Goal: Task Accomplishment & Management: Manage account settings

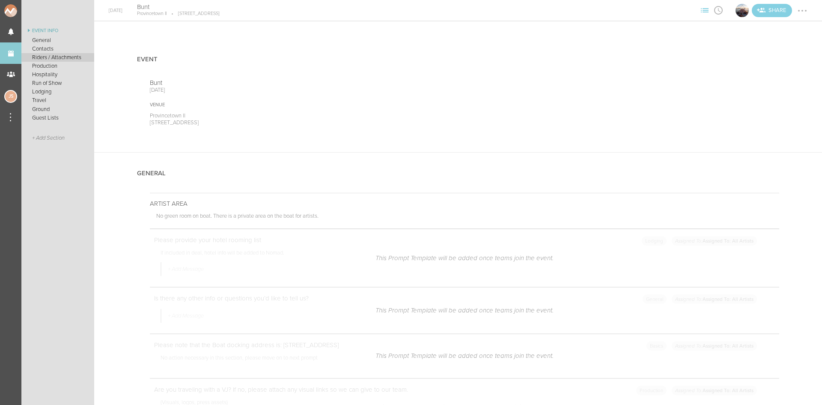
scroll to position [923, 0]
click at [15, 48] on link "Events" at bounding box center [10, 52] width 21 height 21
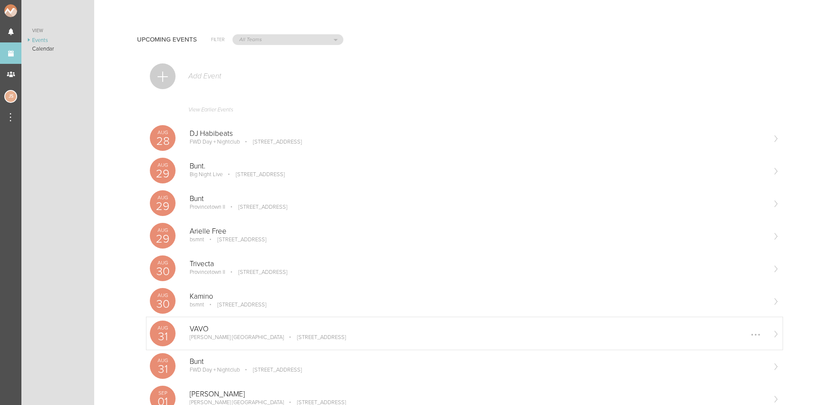
click at [751, 334] on div at bounding box center [756, 335] width 14 height 14
click at [741, 337] on link "Edit" at bounding box center [729, 335] width 53 height 15
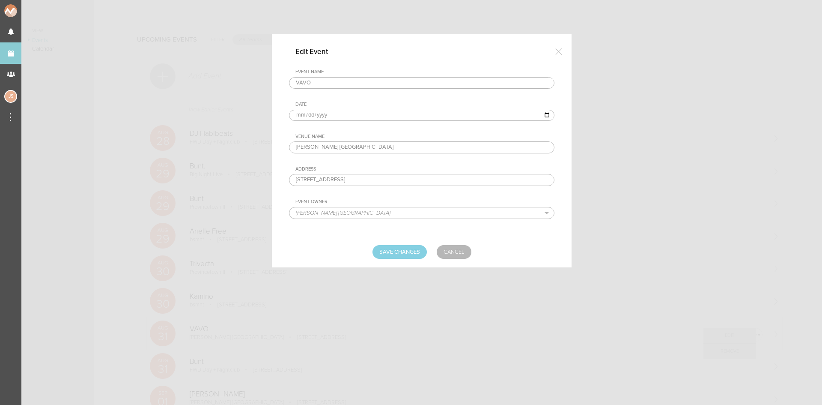
click at [309, 114] on input "2025-08-31" at bounding box center [421, 115] width 265 height 11
type input "2025-08-30"
click at [398, 257] on input "Save Changes" at bounding box center [399, 252] width 54 height 14
type input "Saving..."
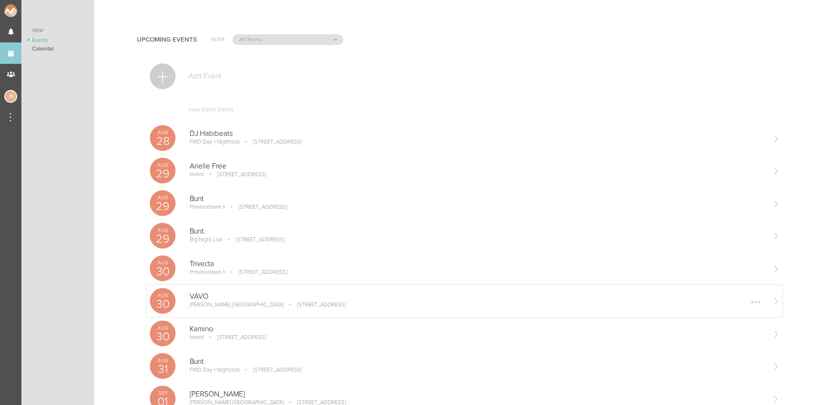
click at [292, 301] on p "[STREET_ADDRESS]" at bounding box center [315, 304] width 61 height 7
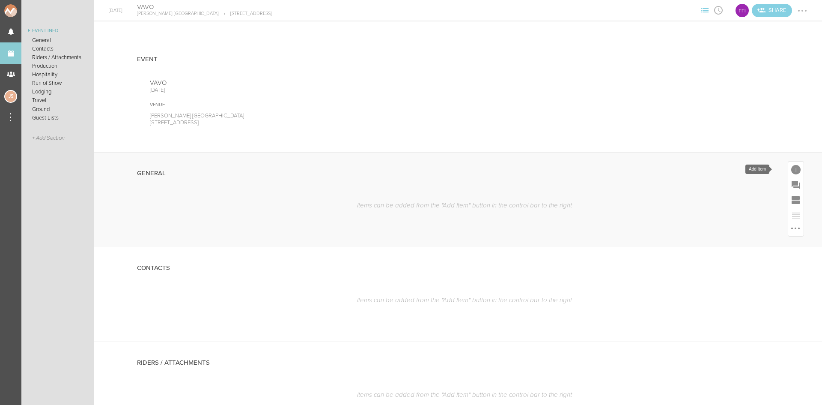
click at [791, 173] on div at bounding box center [795, 169] width 9 height 9
click at [670, 304] on icon at bounding box center [675, 300] width 17 height 17
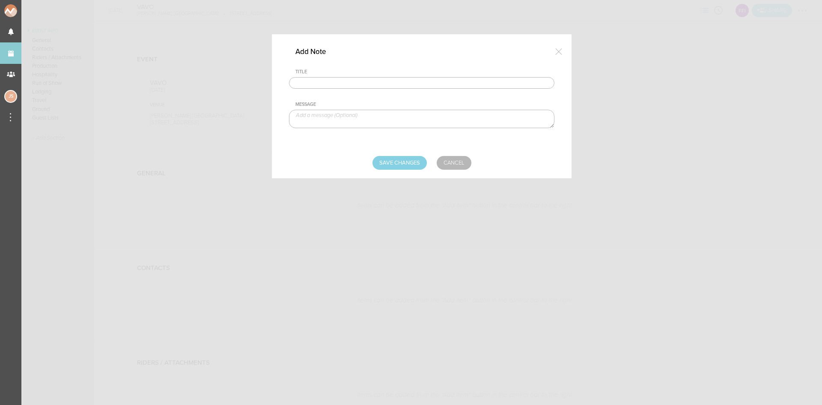
click at [370, 82] on input "text" at bounding box center [421, 83] width 265 height 12
type input "Travel Party"
click at [376, 123] on textarea at bounding box center [421, 119] width 265 height 18
paste textarea "Jesse Fischer & Max Kessler"
click at [335, 116] on textarea "Jesse Fischer & Max Kessler" at bounding box center [421, 119] width 265 height 18
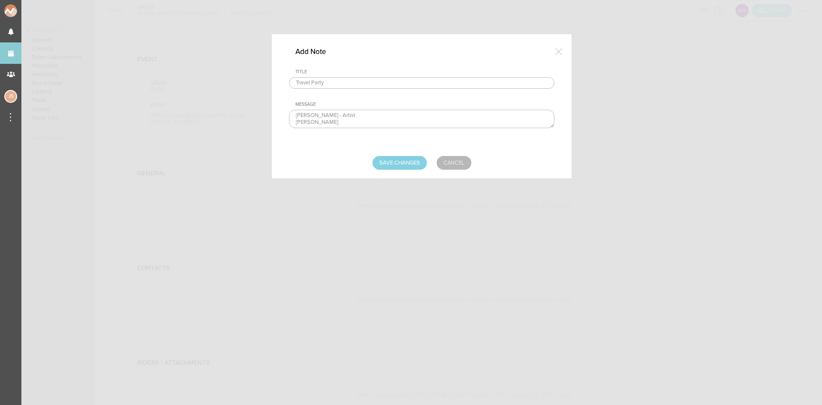
click at [351, 120] on textarea "Jesse Fischer - Artist Max Kessler" at bounding box center [421, 119] width 265 height 18
type textarea "Jesse Fischer - Artist Max Kessler- TM"
click at [388, 161] on input "Save Changes" at bounding box center [399, 163] width 54 height 14
type input "Saving..."
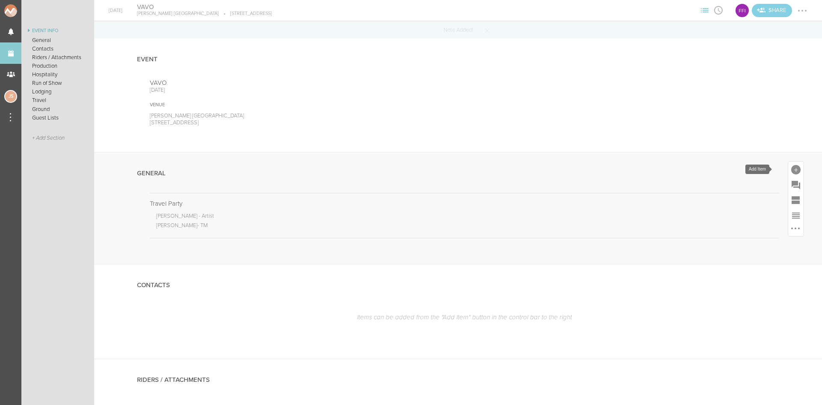
click at [791, 170] on div at bounding box center [795, 169] width 9 height 9
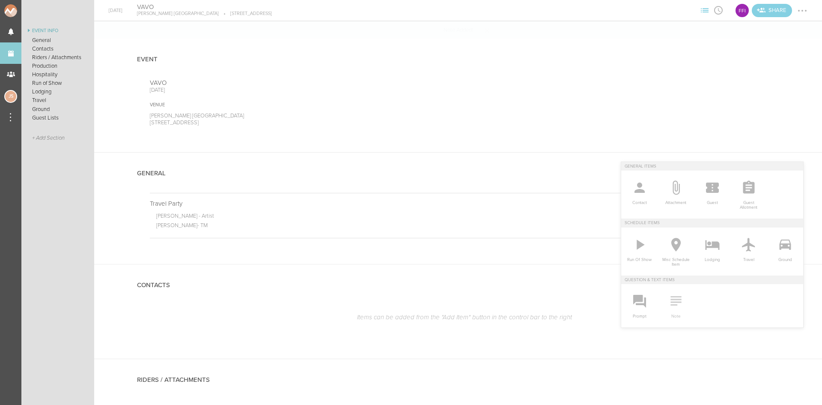
click at [673, 311] on span "Note" at bounding box center [676, 314] width 28 height 9
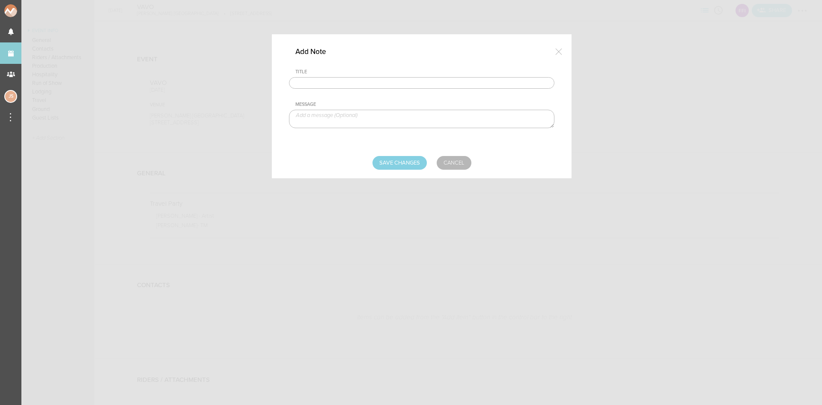
click at [371, 81] on input "text" at bounding box center [421, 83] width 265 height 12
type input "Visuals"
click at [339, 121] on textarea at bounding box center [421, 119] width 265 height 18
paste textarea "https://kesstalentmgmt.box.com/s/y5ktciv9jk4rj2nc7ez0qc5stkoo1l9g"
type textarea "https://kesstalentmgmt.box.com/s/y5ktciv9jk4rj2nc7ez0qc5stkoo1l9g"
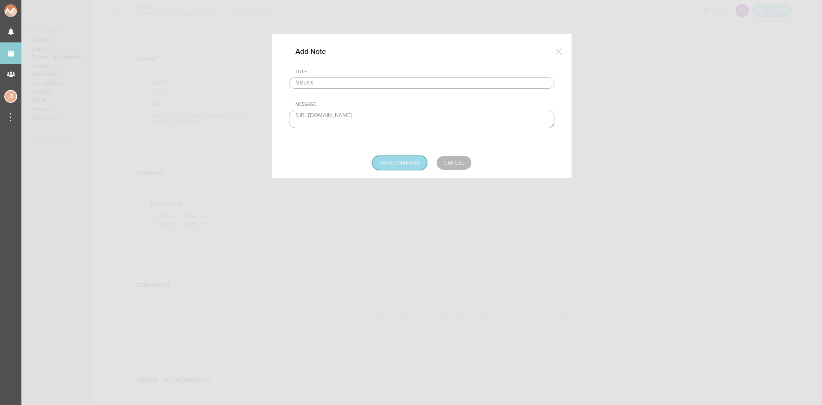
click at [397, 157] on input "Save Changes" at bounding box center [399, 163] width 54 height 14
type input "Saving..."
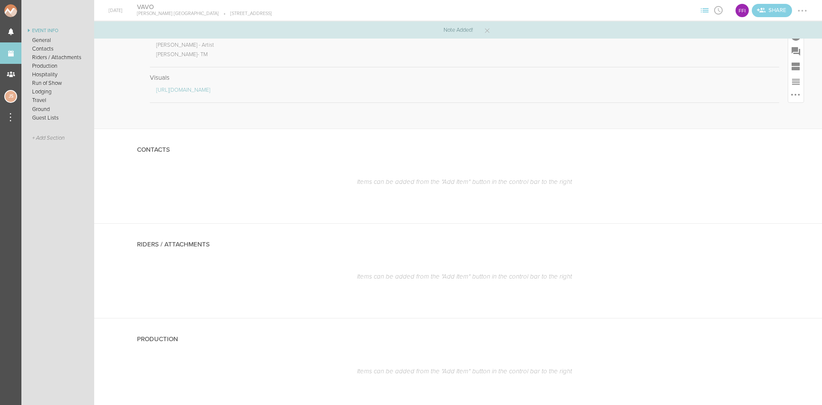
scroll to position [214, 0]
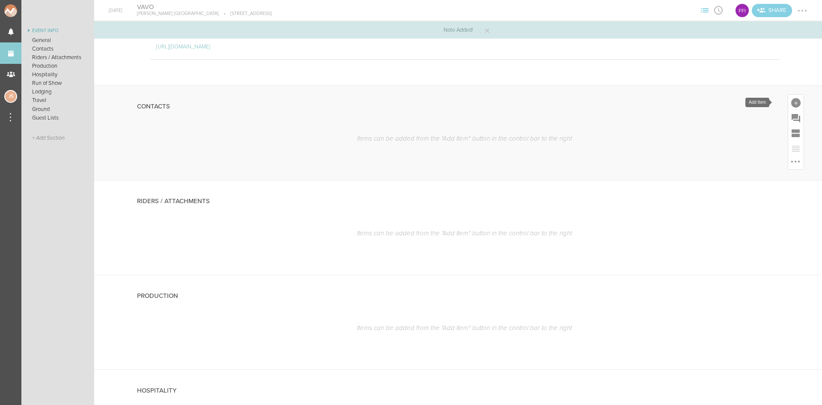
click at [791, 104] on div at bounding box center [795, 102] width 9 height 9
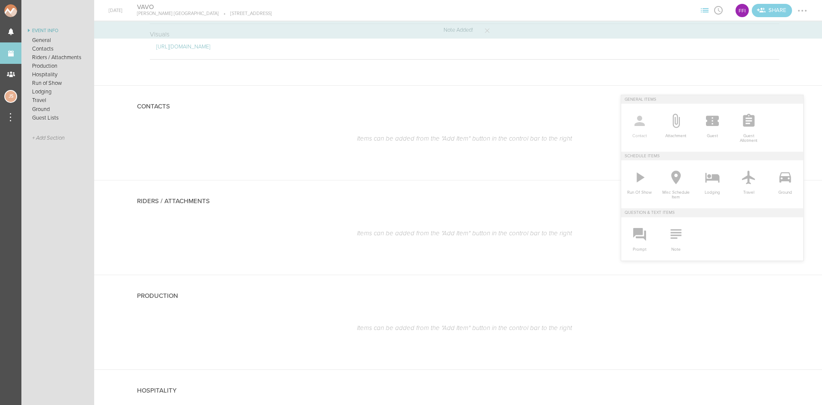
click at [638, 140] on link "Contact" at bounding box center [639, 125] width 36 height 43
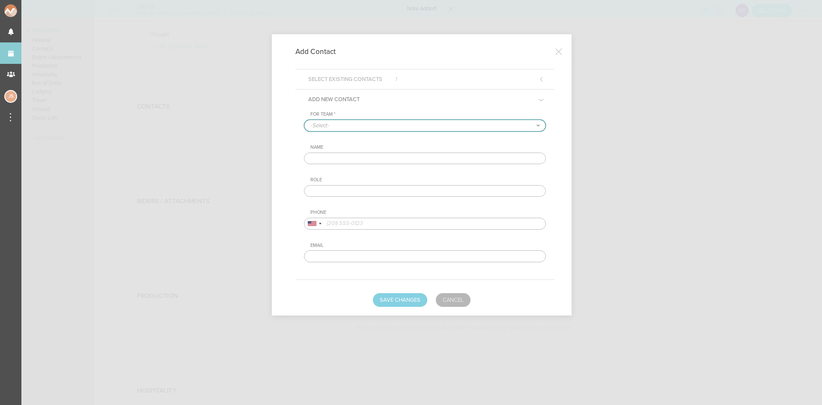
click at [347, 124] on select "-Select- Flynn's Fire Island" at bounding box center [424, 125] width 241 height 11
select select "1924"
click at [304, 120] on select "-Select- Flynn's Fire Island" at bounding box center [424, 125] width 241 height 11
click at [334, 155] on input "text" at bounding box center [425, 158] width 242 height 12
type input "Max Kessler"
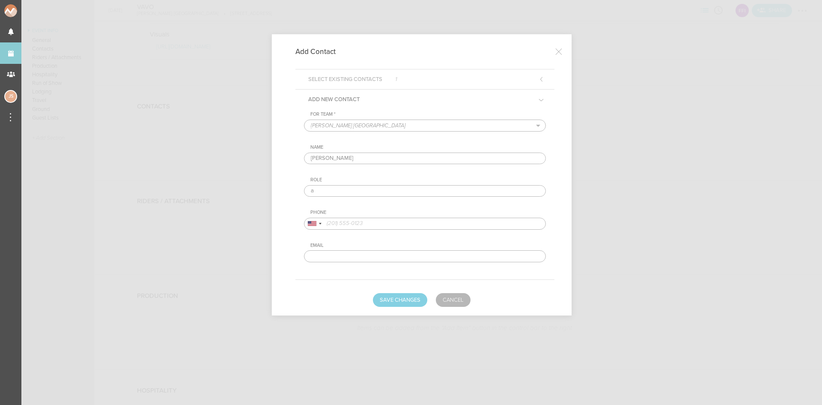
type input "Artist DOS Contact"
click at [376, 224] on input "tel" at bounding box center [425, 223] width 242 height 12
paste input "914.589.0229"
type input "914.589.0229"
click at [417, 304] on button "Save Changes" at bounding box center [400, 300] width 54 height 14
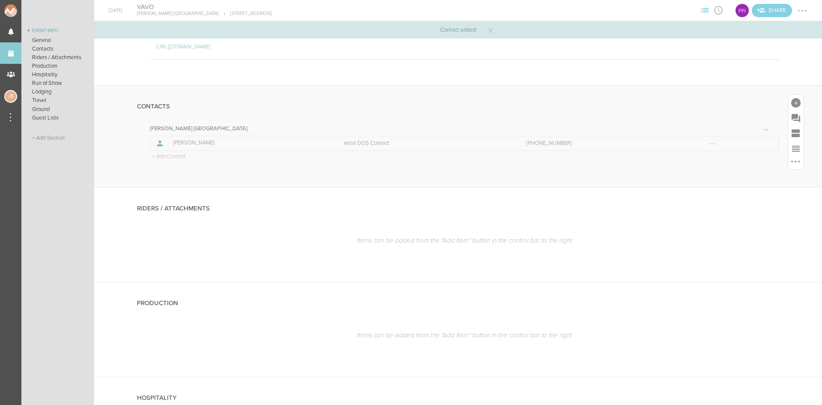
click at [172, 159] on p "+ Add Contact" at bounding box center [168, 156] width 34 height 7
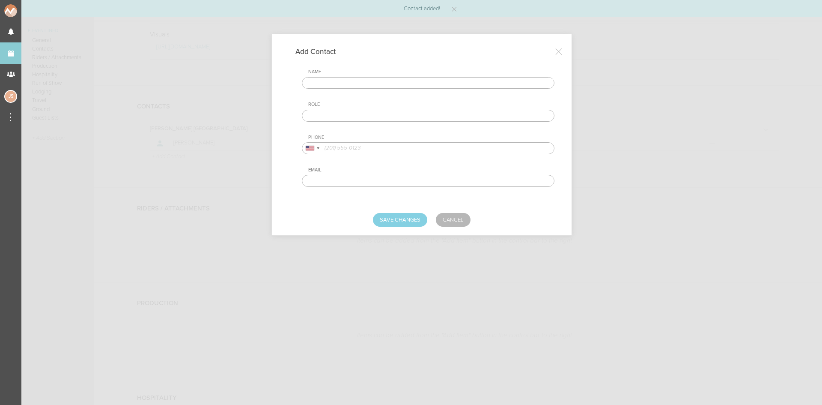
click at [336, 80] on input "text" at bounding box center [428, 83] width 253 height 12
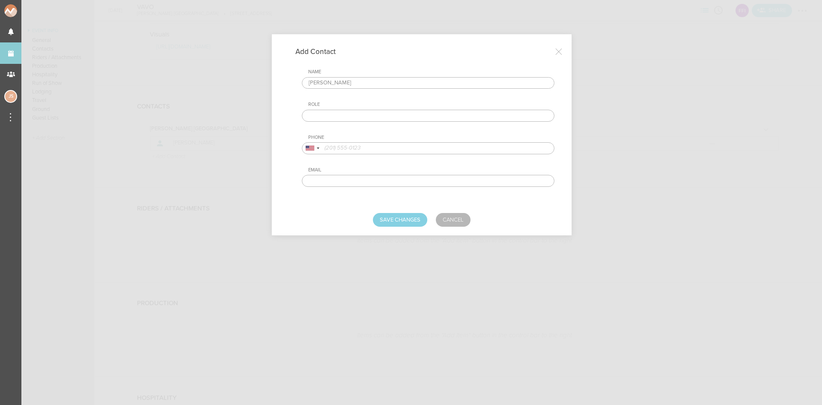
type input "Luke LaPenna"
drag, startPoint x: 361, startPoint y: 117, endPoint x: 363, endPoint y: 121, distance: 4.6
click at [361, 117] on input "text" at bounding box center [428, 116] width 253 height 12
type input "Venue DOS Contact"
click at [373, 152] on input "tel" at bounding box center [428, 148] width 253 height 12
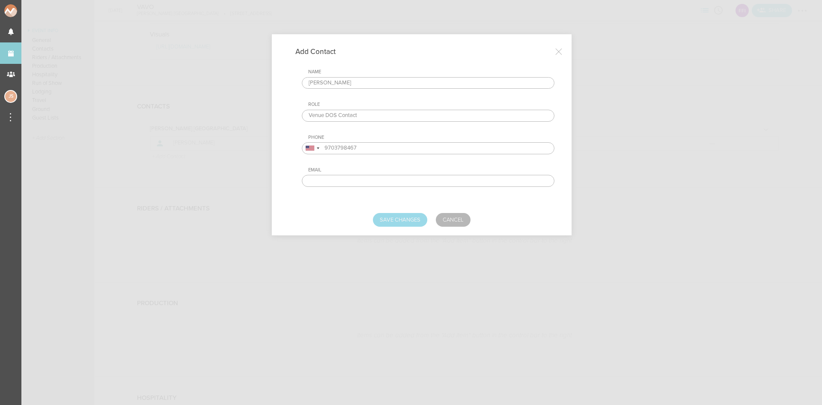
type input "9703798467"
click at [411, 217] on button "Save Changes" at bounding box center [400, 220] width 54 height 14
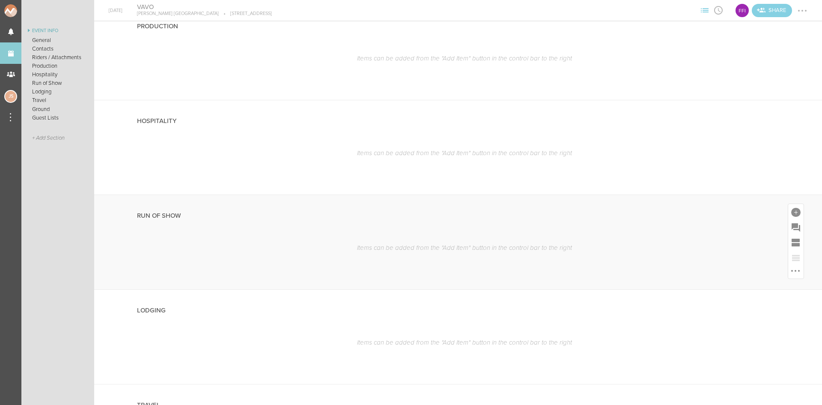
scroll to position [514, 0]
click at [791, 204] on div at bounding box center [795, 203] width 9 height 9
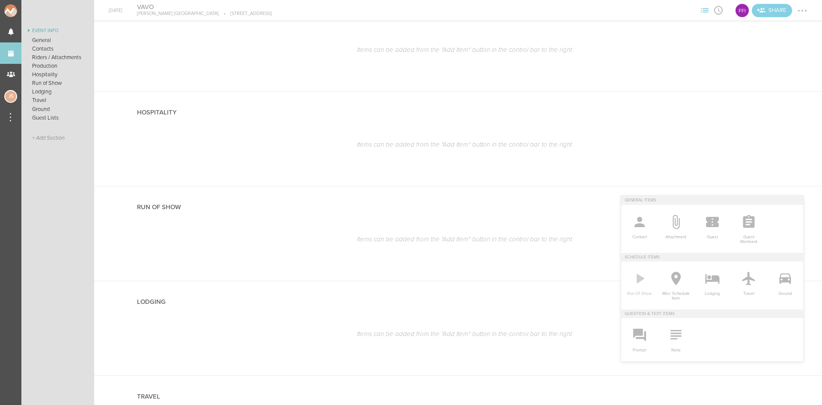
click at [633, 292] on span "Run Of Show" at bounding box center [640, 291] width 28 height 9
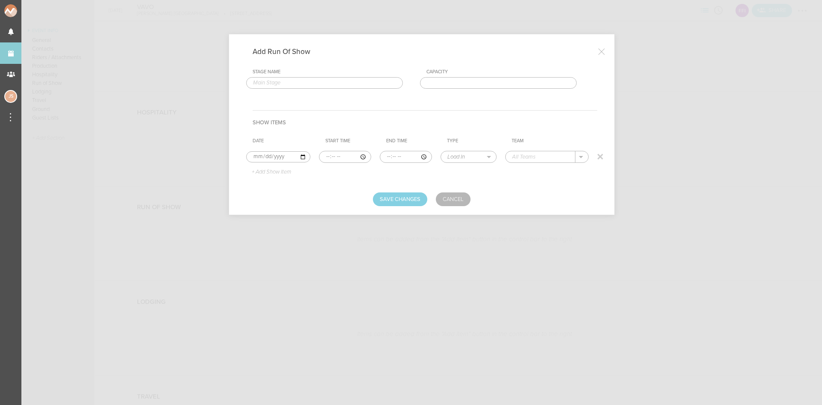
click at [320, 158] on input "time" at bounding box center [345, 157] width 52 height 12
type input "12:00"
select select "Doors"
click at [531, 169] on p "[PERSON_NAME] [GEOGRAPHIC_DATA]" at bounding box center [573, 169] width 104 height 7
type input "[PERSON_NAME] [GEOGRAPHIC_DATA]"
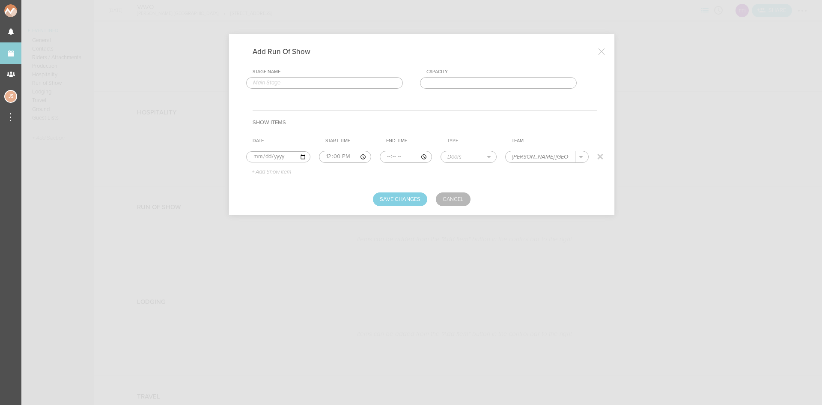
click at [268, 173] on p "+ Add Show Item" at bounding box center [268, 172] width 46 height 7
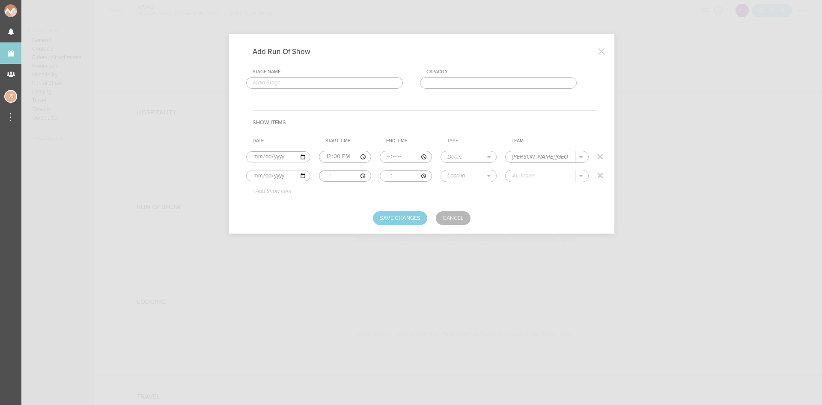
click at [322, 177] on input "time" at bounding box center [345, 176] width 52 height 12
type input "12:00"
type input "15:00"
select select "Set Time"
type input "Support"
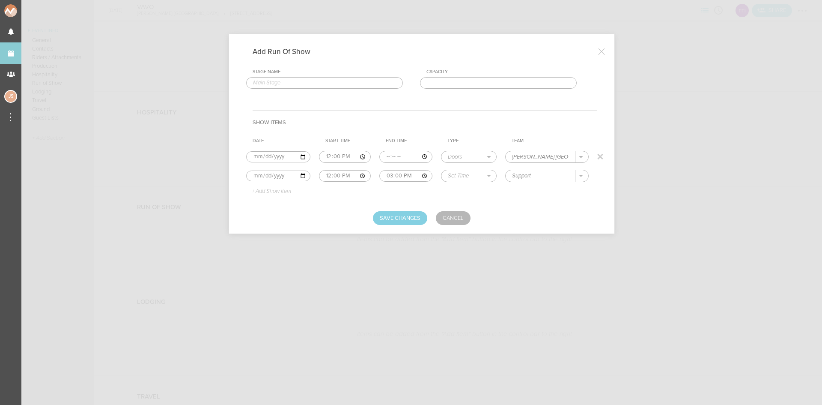
click at [287, 190] on p "+ Add Show Item" at bounding box center [268, 191] width 46 height 7
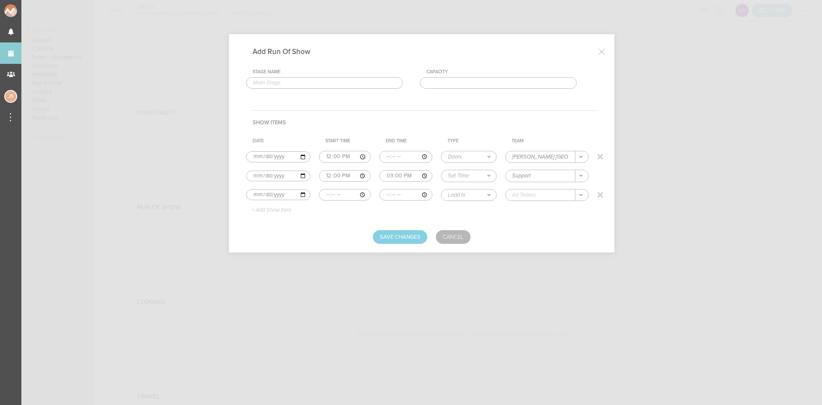
click at [322, 196] on input "time" at bounding box center [345, 195] width 52 height 12
type input "15:00"
type input "16:30"
select select "Set Time"
type input "VAVO"
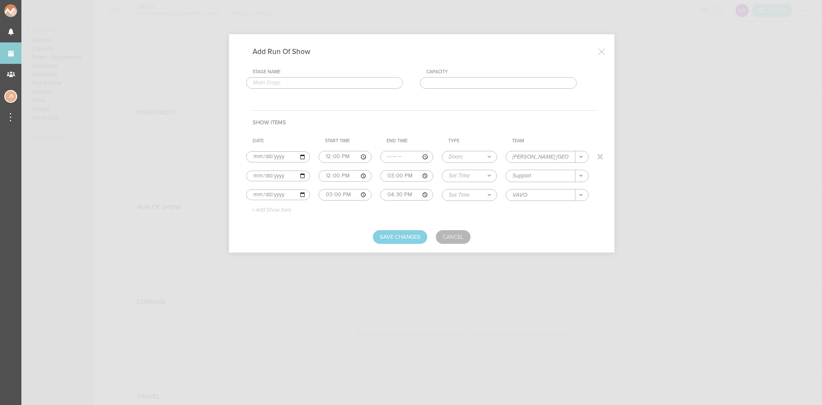
click at [264, 207] on p "+ Add Show Item" at bounding box center [268, 210] width 46 height 7
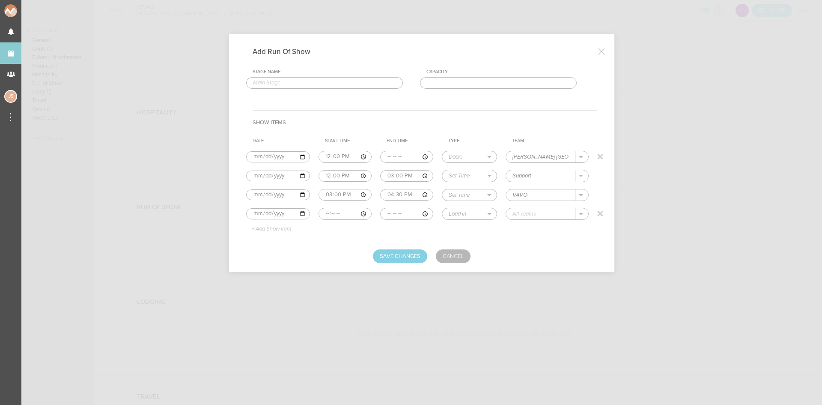
click at [327, 211] on input "time" at bounding box center [345, 214] width 53 height 12
type input "19:00"
select select "Curfew"
click at [540, 229] on p "[PERSON_NAME] [GEOGRAPHIC_DATA]" at bounding box center [573, 226] width 104 height 7
type input "[PERSON_NAME] [GEOGRAPHIC_DATA]"
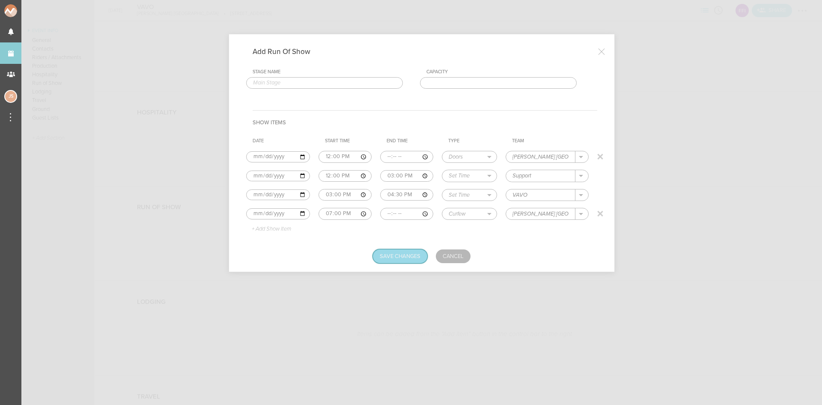
click at [399, 257] on button "Save Changes" at bounding box center [400, 256] width 54 height 14
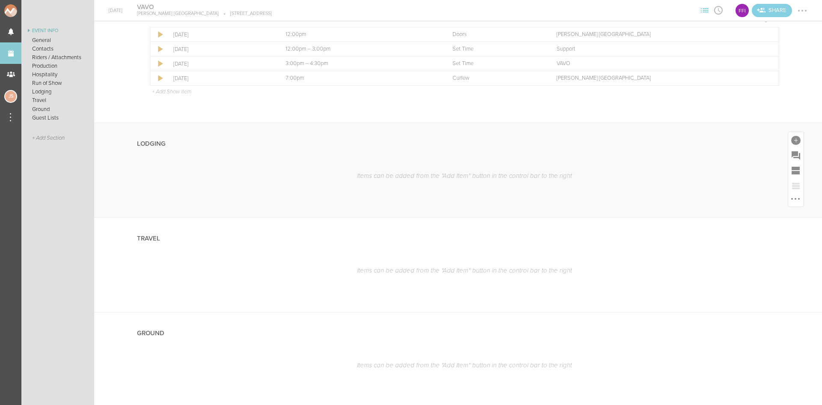
scroll to position [771, 0]
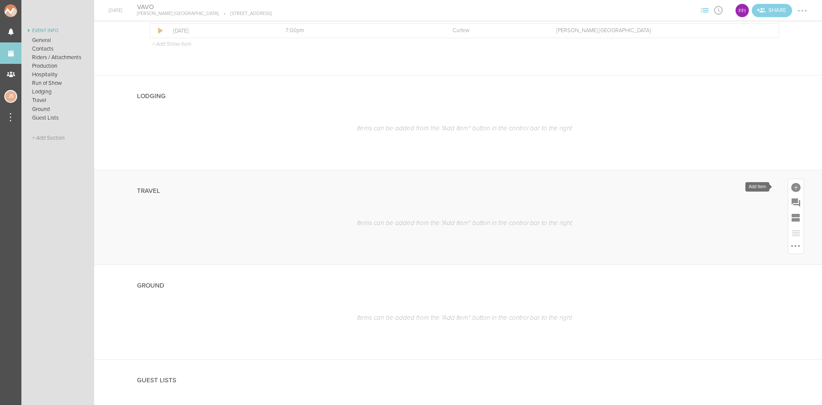
click at [791, 187] on div at bounding box center [795, 187] width 9 height 9
click at [745, 273] on span "Travel" at bounding box center [749, 275] width 28 height 9
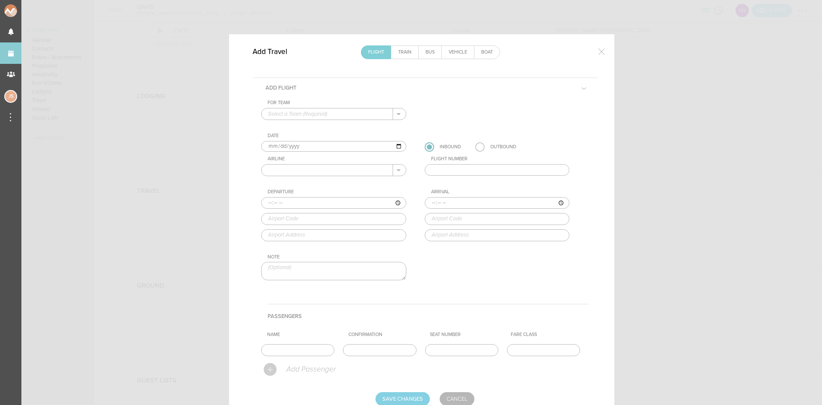
click at [486, 49] on link "Boat" at bounding box center [486, 52] width 25 height 13
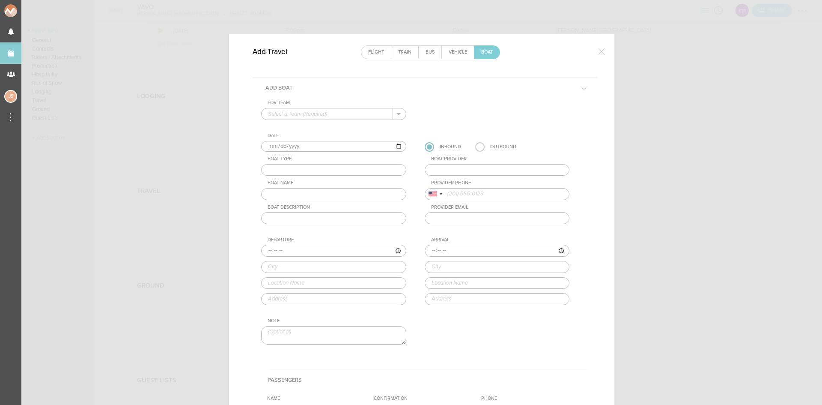
click at [486, 51] on link "Boat" at bounding box center [486, 52] width 25 height 13
click at [304, 114] on input "text" at bounding box center [327, 113] width 131 height 11
drag, startPoint x: 305, startPoint y: 121, endPoint x: 306, endPoint y: 137, distance: 15.4
click at [306, 123] on p "[PERSON_NAME] [GEOGRAPHIC_DATA]" at bounding box center [333, 127] width 131 height 15
type input "[PERSON_NAME] [GEOGRAPHIC_DATA]"
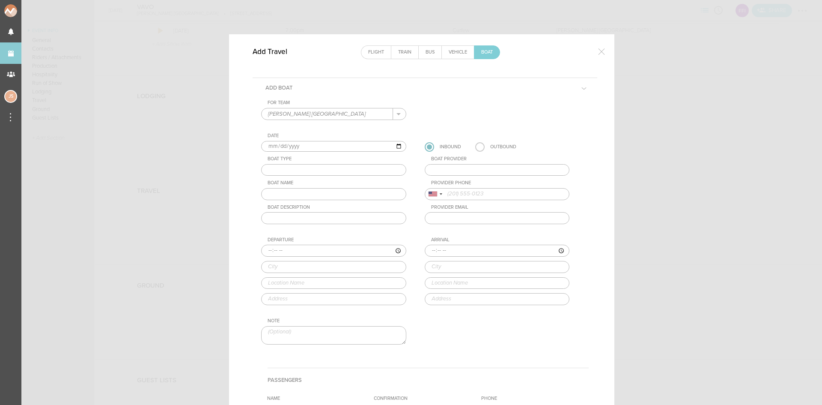
click at [301, 169] on input "text" at bounding box center [333, 170] width 145 height 12
type input "Ferry"
click at [453, 167] on input "text" at bounding box center [497, 170] width 145 height 12
drag, startPoint x: 460, startPoint y: 170, endPoint x: 447, endPoint y: 170, distance: 13.7
click at [447, 170] on input "Ocean Beach Ferry" at bounding box center [497, 170] width 145 height 12
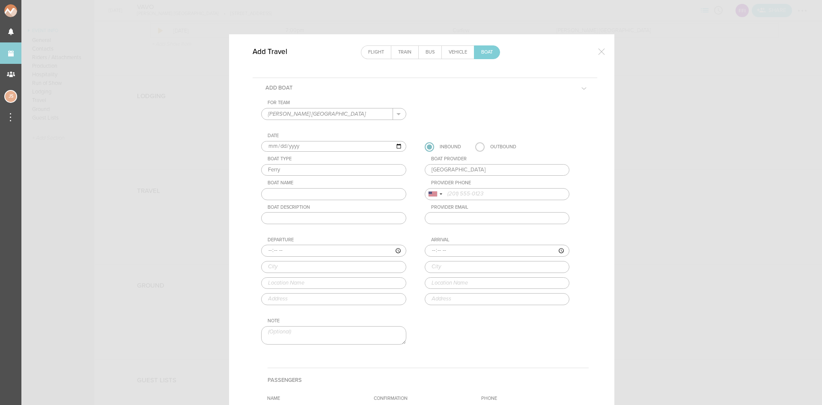
type input "Ocean Bay Park Ferry"
click at [265, 191] on input "text" at bounding box center [333, 194] width 145 height 12
type input "Fire Island Ferries"
click at [316, 216] on input "text" at bounding box center [333, 218] width 145 height 12
click at [263, 251] on input "time" at bounding box center [333, 250] width 145 height 12
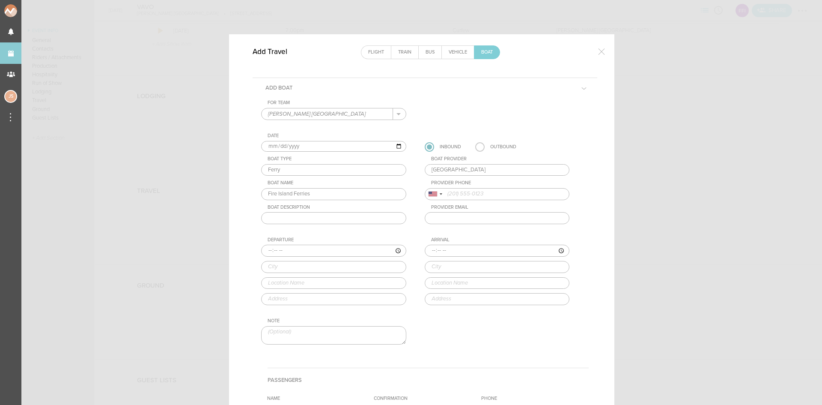
type input "17:00"
click at [271, 266] on input "OCean Bay Park" at bounding box center [333, 267] width 145 height 12
type input "Ocean Bay Park"
click at [283, 288] on input "text" at bounding box center [333, 283] width 145 height 12
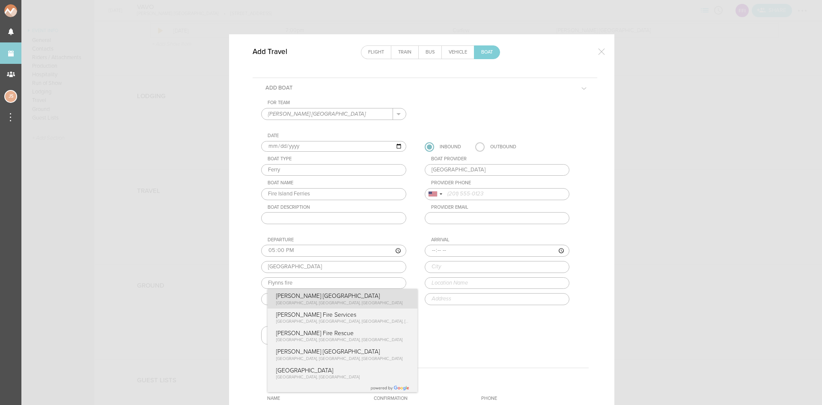
click at [295, 298] on div "Departure 17:00 Ocean Bay Park Flynns fire Flynn's Fire Island Cayuga Street, O…" at bounding box center [342, 271] width 162 height 68
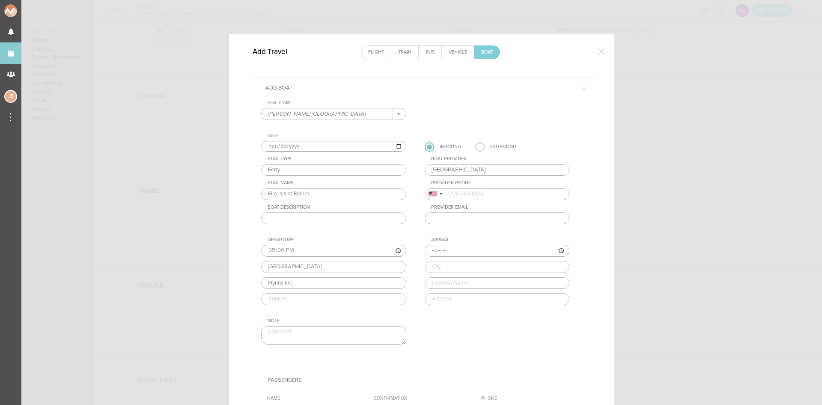
type input "[PERSON_NAME] [GEOGRAPHIC_DATA]"
type input "[STREET_ADDRESS]"
drag, startPoint x: 308, startPoint y: 265, endPoint x: 284, endPoint y: 267, distance: 24.1
click at [284, 267] on input "Ocean Bay Park" at bounding box center [333, 267] width 145 height 12
click at [342, 290] on div "Departure 17:00 Ocean Bay Park Flynn's Fire Island Flynn's Fire Island Cayuga S…" at bounding box center [342, 271] width 162 height 68
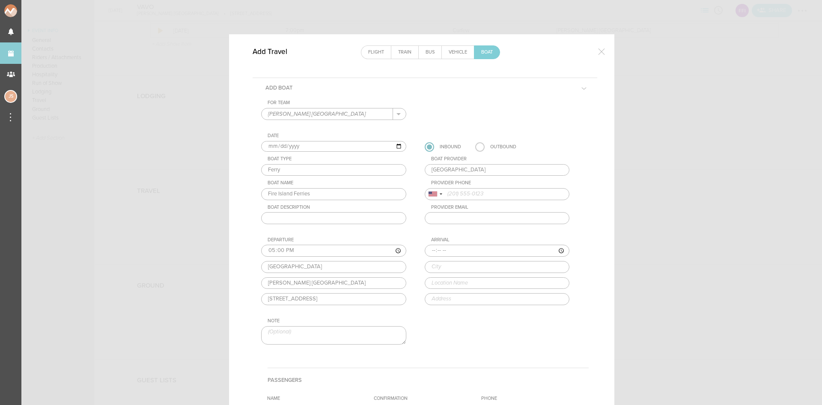
click at [426, 251] on input "time" at bounding box center [497, 250] width 145 height 12
type input "17:30"
type input "Bay Shore"
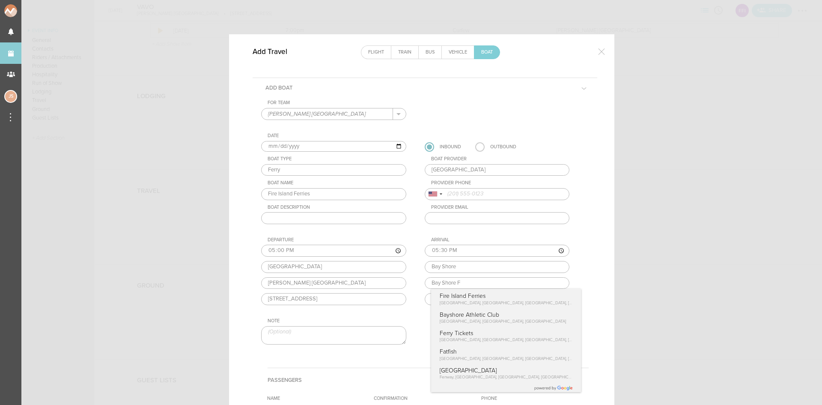
click at [466, 299] on div "Arrival 17:30 Bay Shore Bay Shore F Fire Island Ferries Maple Avenue, Bay Shore…" at bounding box center [506, 271] width 162 height 68
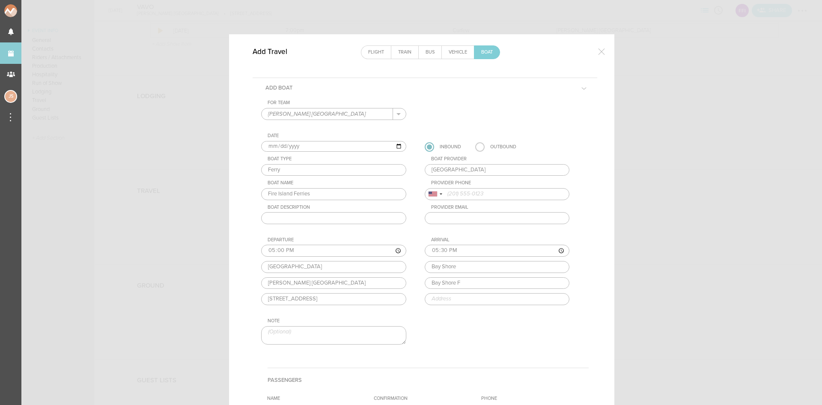
type input "Fire Island Ferries"
type input "99 Maple Ave, Bay Shore, NY 11706, USA"
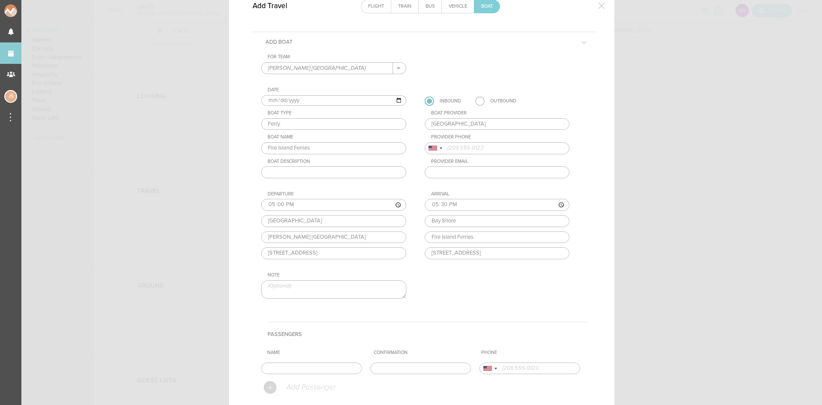
scroll to position [128, 0]
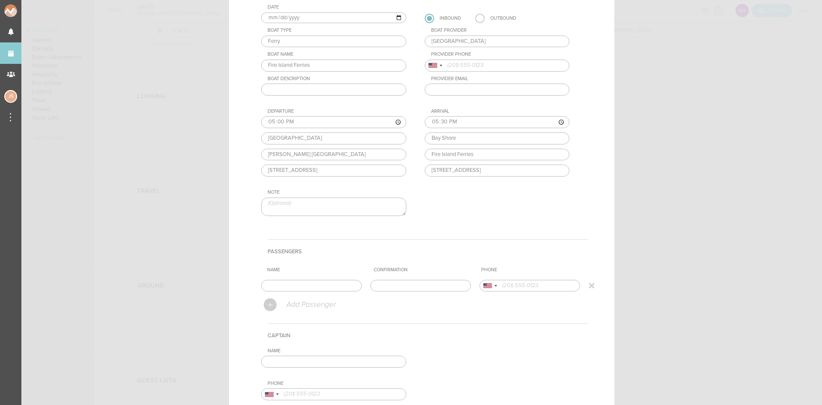
click at [289, 283] on input "text" at bounding box center [311, 286] width 101 height 12
type input "M"
click at [303, 286] on input "Entire Travek Oarty" at bounding box center [311, 286] width 101 height 12
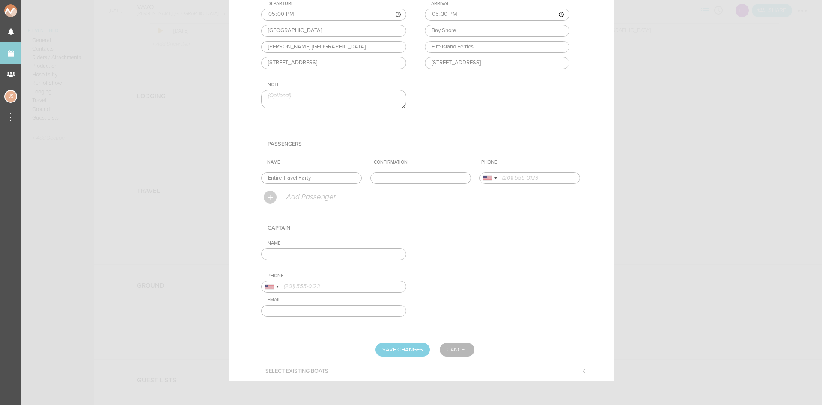
scroll to position [238, 0]
type input "Entire Travel Party"
click at [402, 348] on input "Save Changes" at bounding box center [402, 347] width 54 height 14
type input "Saving..."
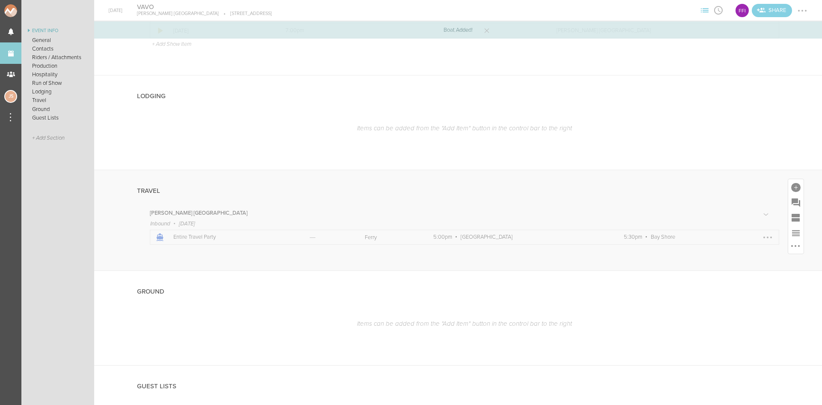
click at [761, 235] on div at bounding box center [768, 237] width 14 height 14
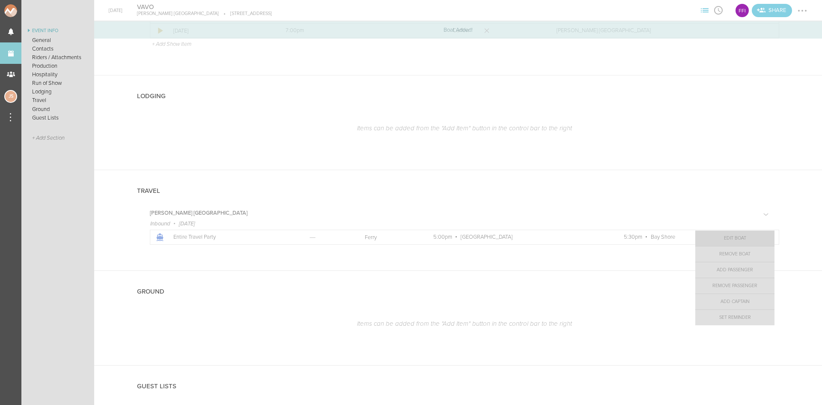
click at [738, 238] on link "Edit Boat" at bounding box center [734, 237] width 79 height 15
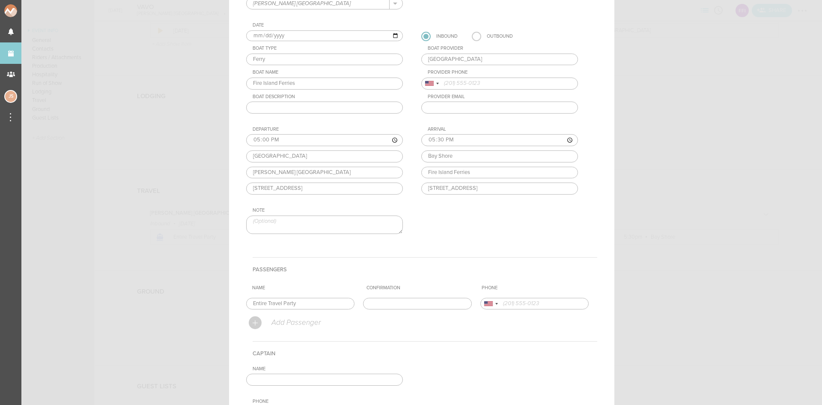
scroll to position [0, 0]
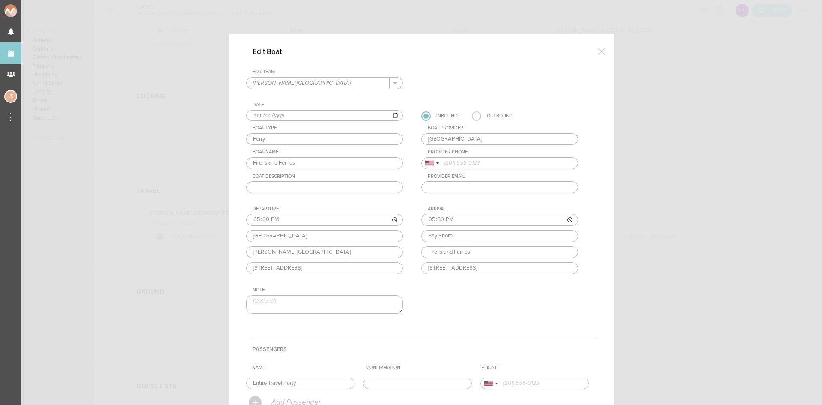
drag, startPoint x: 468, startPoint y: 118, endPoint x: 471, endPoint y: 126, distance: 8.8
click at [472, 117] on label at bounding box center [476, 115] width 9 height 9
click at [0, 0] on input "radio" at bounding box center [0, 0] width 0 height 0
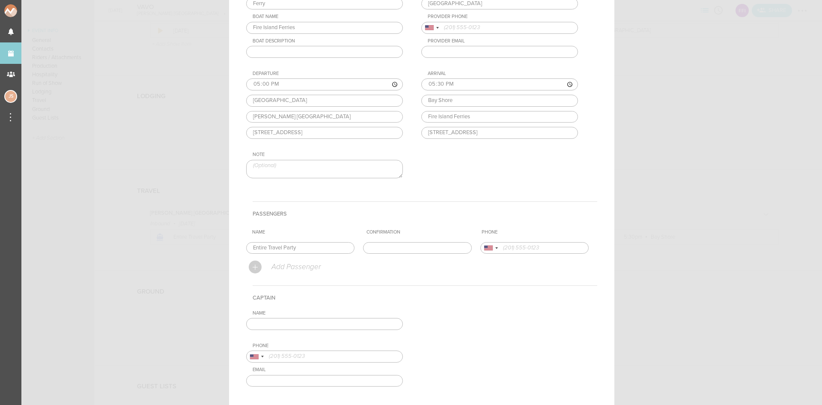
scroll to position [191, 0]
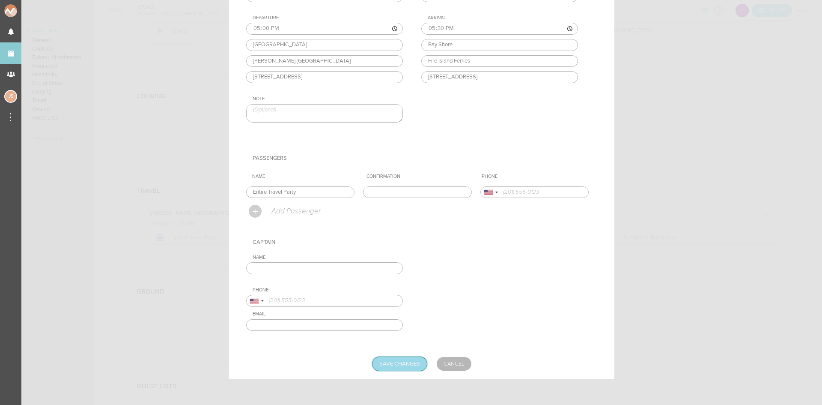
click at [399, 363] on input "Save Changes" at bounding box center [399, 364] width 54 height 14
type input "Saving..."
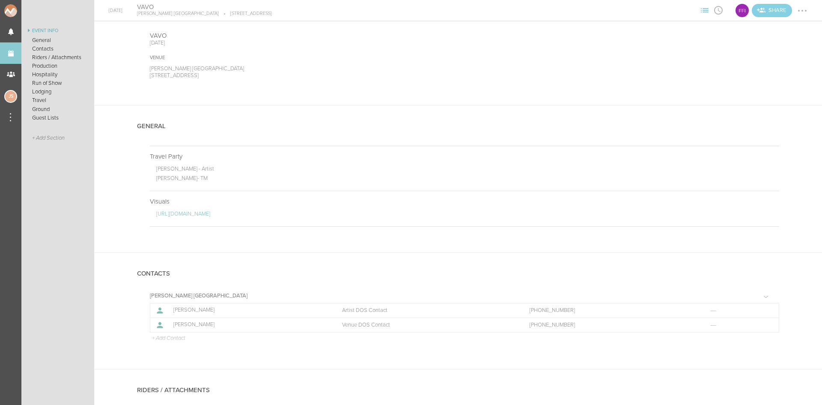
scroll to position [43, 0]
click at [802, 12] on div at bounding box center [802, 11] width 14 height 14
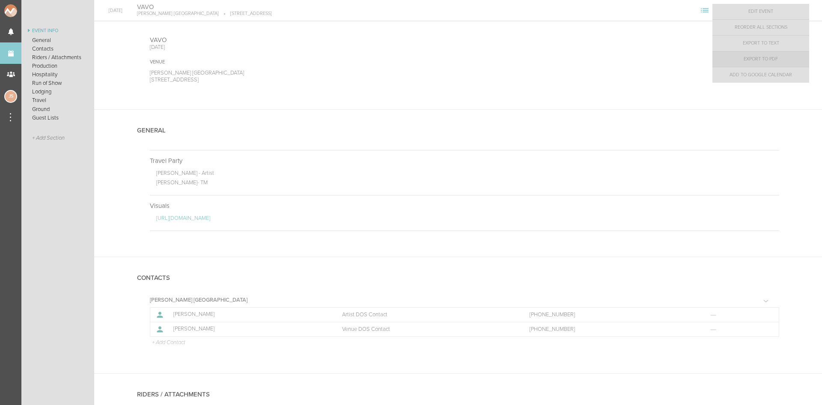
click at [786, 64] on link "Export to PDF" at bounding box center [760, 58] width 97 height 15
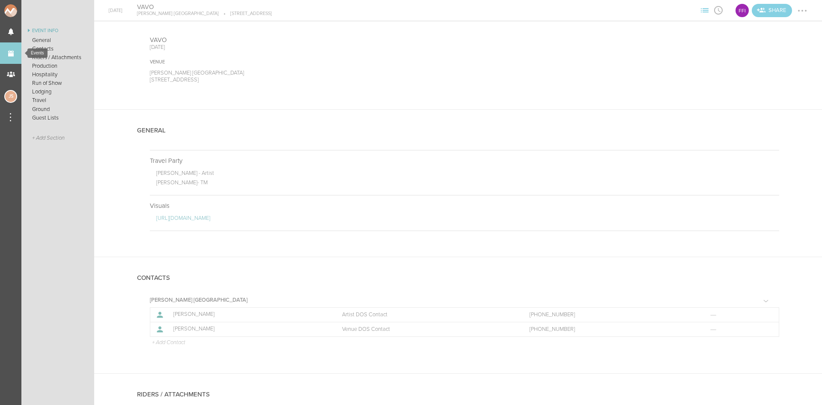
click at [8, 53] on link "Events" at bounding box center [10, 52] width 21 height 21
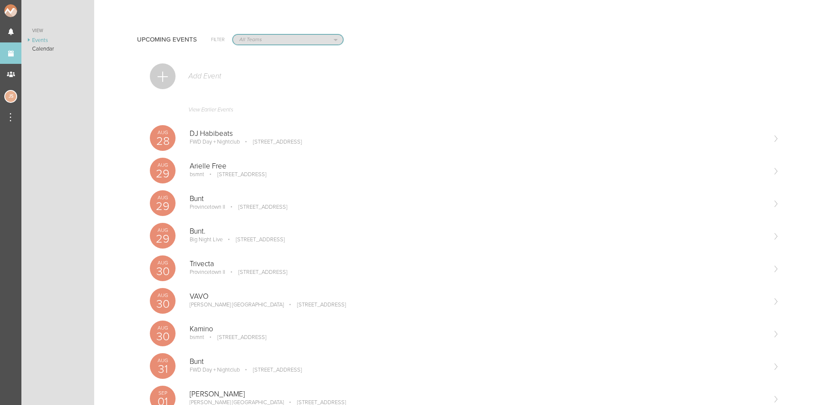
click at [253, 38] on select "All Teams Jakeshore Breakbomb bsmnt [PERSON_NAME] Z3LLA FWD [PERSON_NAME] Fire …" at bounding box center [288, 40] width 110 height 10
select select "20"
click at [233, 35] on select "All Teams Jakeshore Breakbomb bsmnt [PERSON_NAME] Z3LLA FWD [PERSON_NAME] Fire …" at bounding box center [288, 40] width 110 height 10
click at [161, 73] on div at bounding box center [163, 76] width 26 height 26
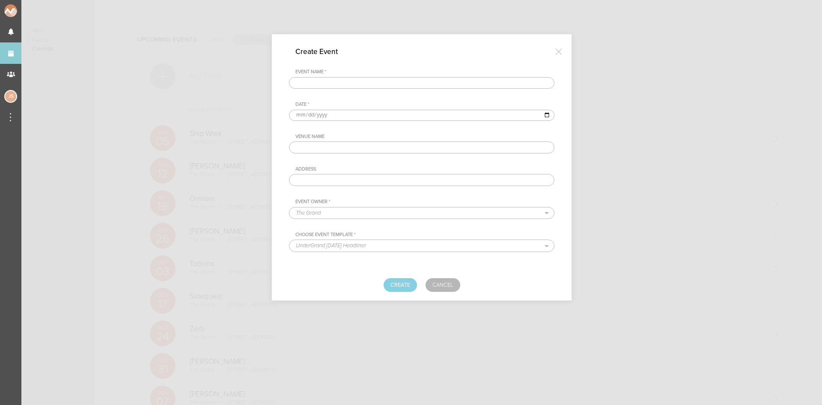
click at [315, 73] on div "Event Name *" at bounding box center [424, 72] width 259 height 6
click at [317, 79] on input "text" at bounding box center [421, 83] width 265 height 12
type input "[PERSON_NAME]"
type input "[DATE]"
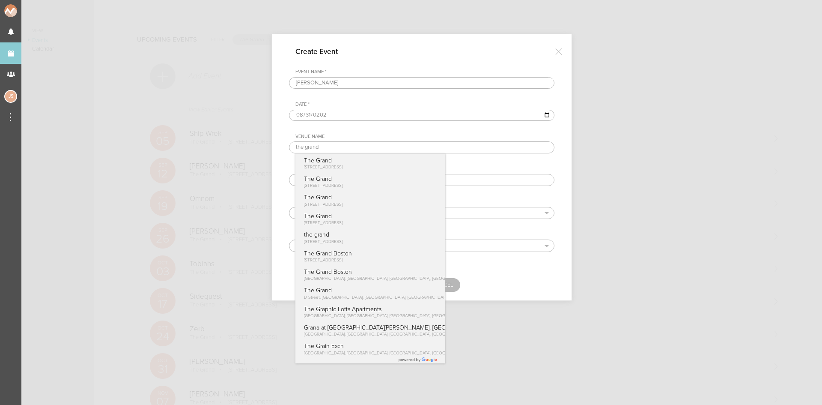
type input "The Grand"
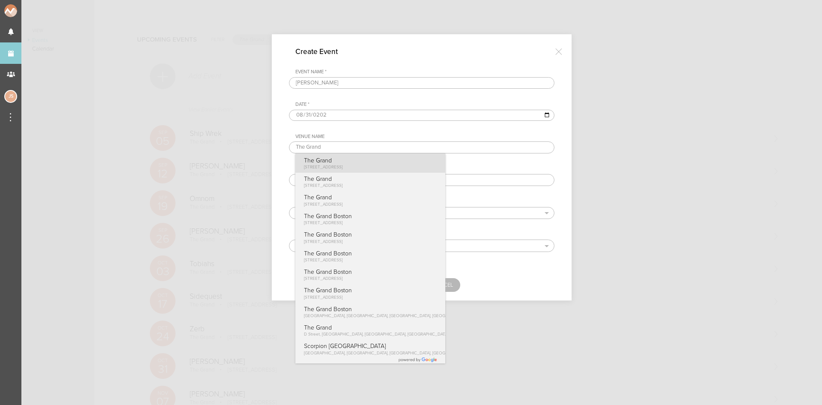
click at [343, 161] on p "The Grand" at bounding box center [323, 160] width 39 height 7
type input "[STREET_ADDRESS]"
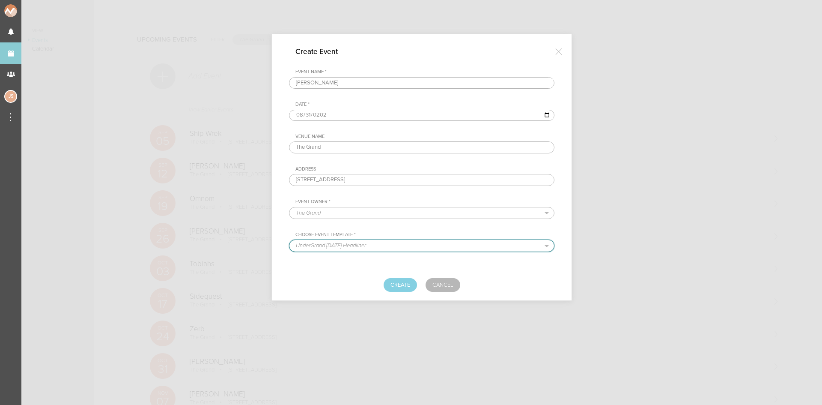
click at [357, 246] on select "UnderGrand [DATE] Headliner BNEG Resident Headliner Open Format Template Standa…" at bounding box center [421, 245] width 265 height 11
select select "888"
click at [289, 240] on select "UnderGrand [DATE] Headliner BNEG Resident Headliner Open Format Template Standa…" at bounding box center [421, 245] width 265 height 11
click at [398, 283] on button "Create" at bounding box center [400, 285] width 33 height 14
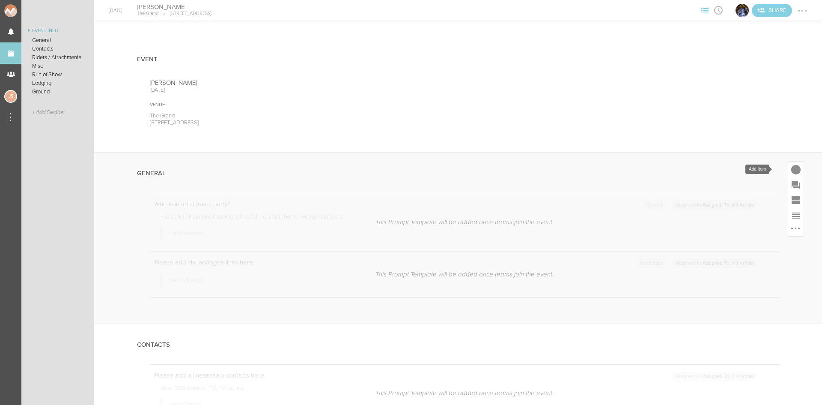
click at [791, 165] on div at bounding box center [795, 169] width 9 height 9
click at [670, 300] on icon at bounding box center [675, 300] width 11 height 9
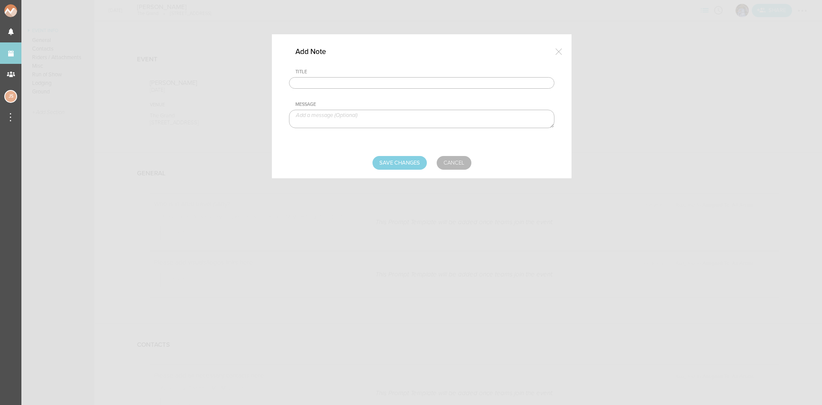
click at [369, 80] on input "text" at bounding box center [421, 83] width 265 height 12
type input "Travel Party"
click at [358, 115] on textarea at bounding box center [421, 119] width 265 height 18
type textarea "William Moore - Artist +2"
click at [423, 159] on input "Save Changes" at bounding box center [399, 163] width 54 height 14
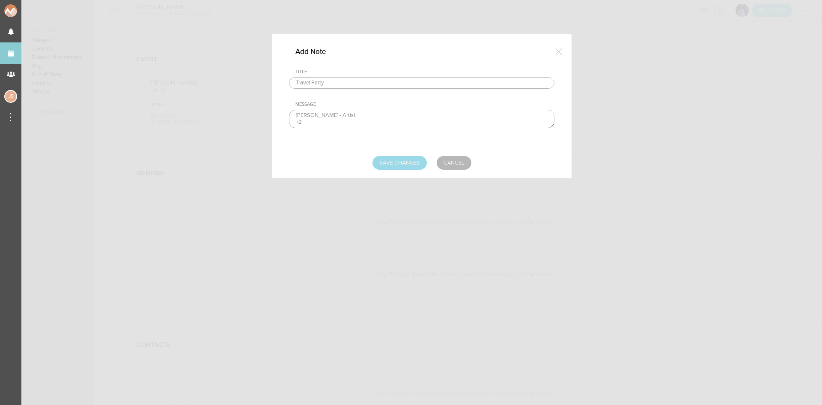
type input "Saving..."
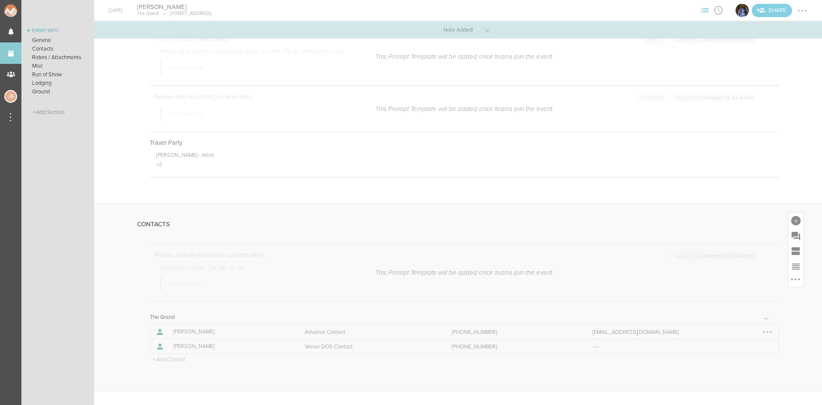
scroll to position [171, 0]
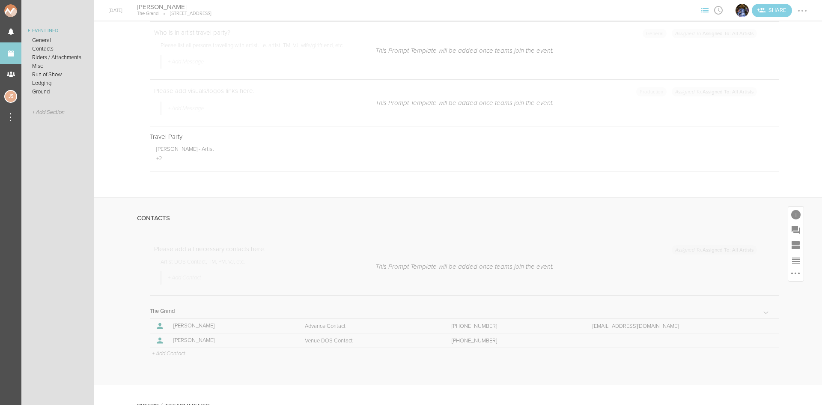
click at [163, 352] on p "+ Add Contact" at bounding box center [168, 353] width 34 height 7
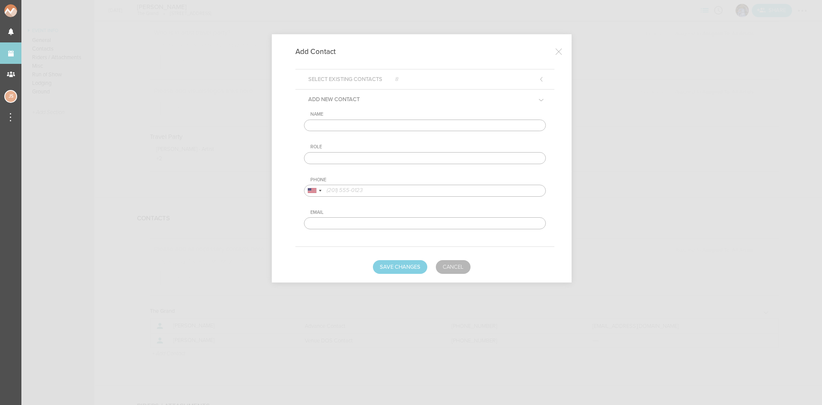
click at [369, 127] on input "text" at bounding box center [425, 125] width 242 height 12
type input "William Moore"
click at [377, 155] on input "text" at bounding box center [425, 158] width 242 height 12
type input "Artist DOS Contact"
click at [378, 190] on input "tel" at bounding box center [425, 191] width 242 height 12
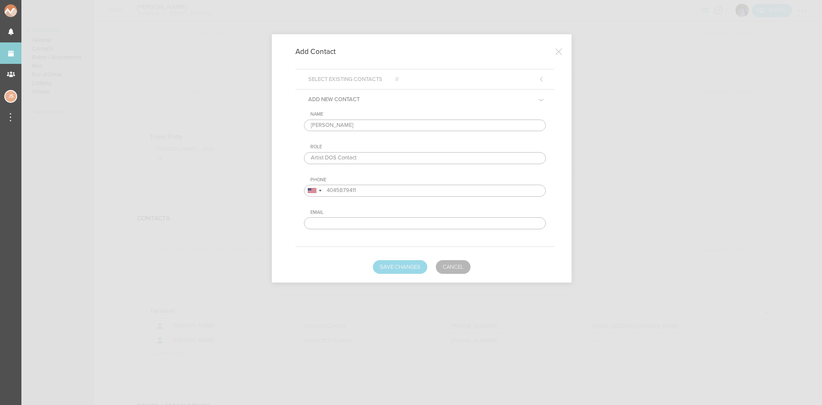
type input "4045879411"
click at [394, 267] on button "Save Changes" at bounding box center [400, 267] width 54 height 14
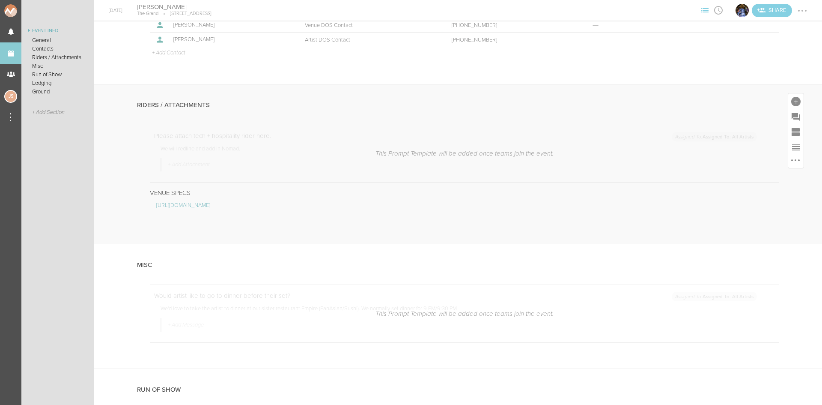
scroll to position [557, 0]
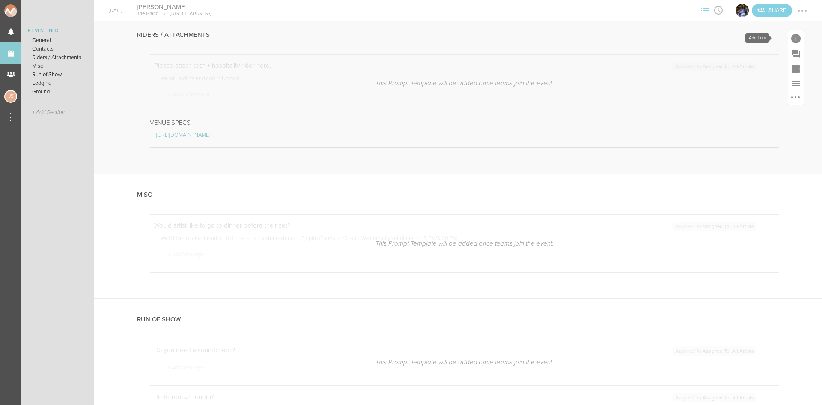
click at [791, 37] on div at bounding box center [795, 38] width 9 height 9
drag, startPoint x: 674, startPoint y: 174, endPoint x: 653, endPoint y: 155, distance: 27.9
click at [674, 174] on icon at bounding box center [675, 169] width 17 height 17
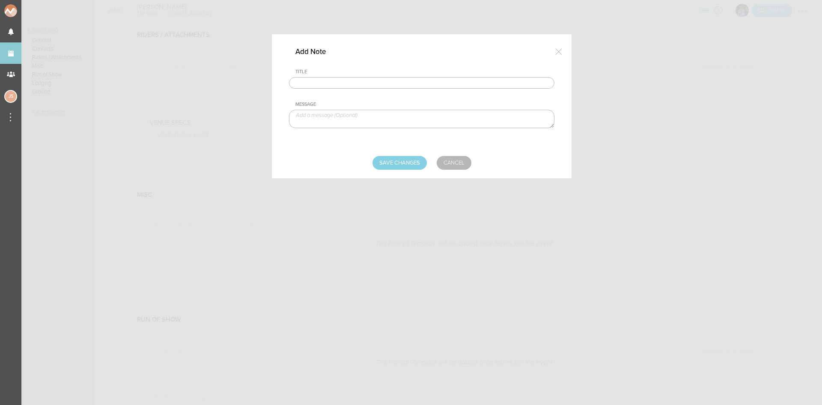
click at [385, 78] on input "text" at bounding box center [421, 83] width 265 height 12
type input "Hospitality Rider"
click at [388, 118] on textarea at bounding box center [421, 119] width 265 height 18
paste textarea "Two (2) Moet Rose Imperial Nectar • One (1) Ciroc • One (1) Hennessy • One (1) …"
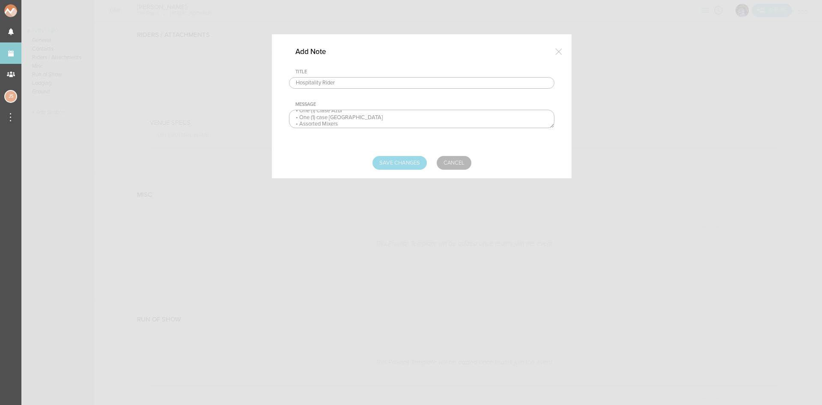
type textarea "Two (2) Moet Rose Imperial Nectar • One (1) Ciroc • One (1) Hennessy • One (1) …"
click at [408, 163] on input "Save Changes" at bounding box center [399, 163] width 54 height 14
type input "Saving..."
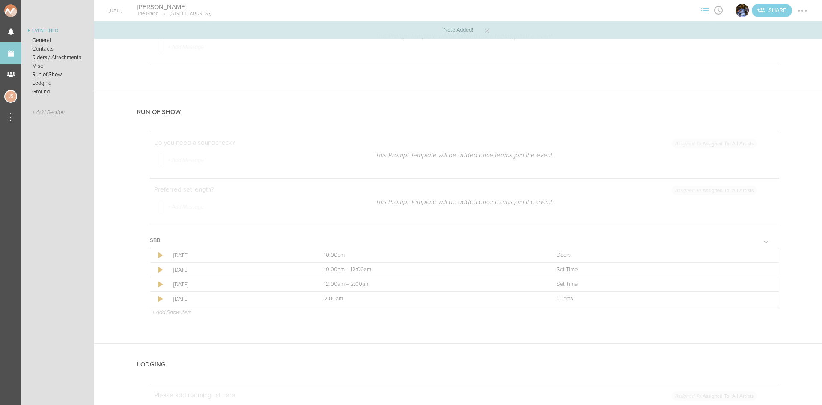
scroll to position [856, 0]
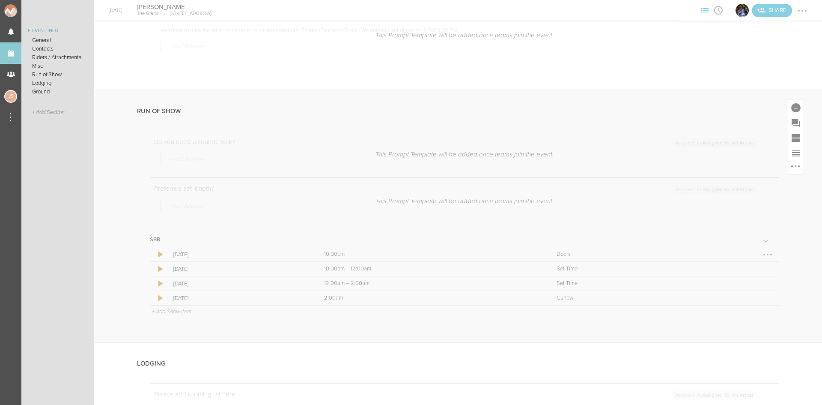
click at [767, 254] on div at bounding box center [768, 254] width 2 height 2
drag, startPoint x: 755, startPoint y: 268, endPoint x: 738, endPoint y: 257, distance: 19.8
click at [755, 268] on link "Edit Item" at bounding box center [742, 270] width 66 height 15
select select "Doors"
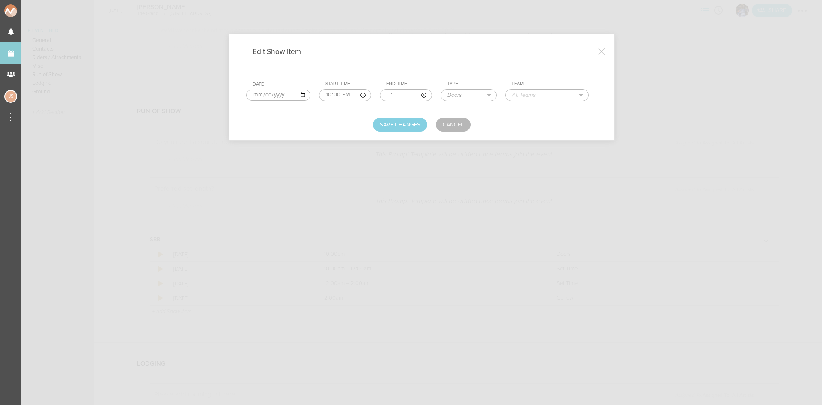
click at [535, 95] on input "text" at bounding box center [541, 94] width 70 height 11
click at [535, 101] on div "The Grand" at bounding box center [534, 108] width 45 height 15
type input "The Grand"
click at [416, 121] on button "Save Changes" at bounding box center [400, 125] width 54 height 14
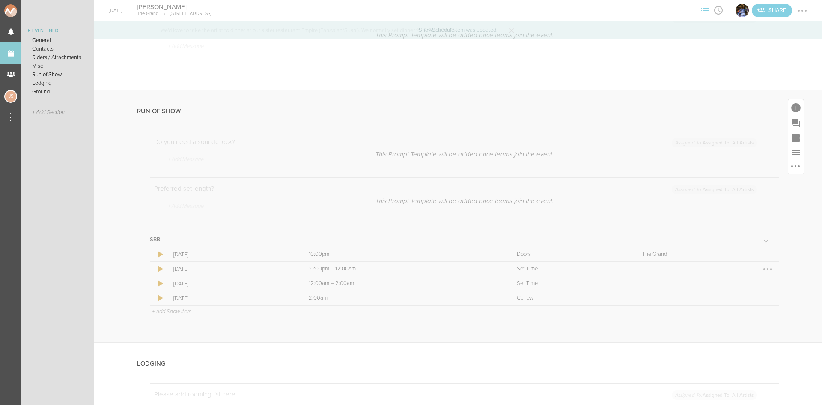
click at [767, 269] on div at bounding box center [768, 269] width 2 height 2
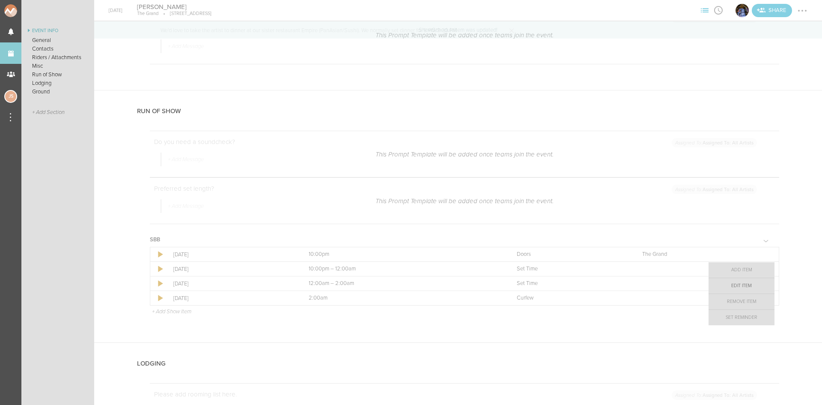
click at [756, 291] on link "Edit Item" at bounding box center [742, 285] width 66 height 15
select select "Set Time"
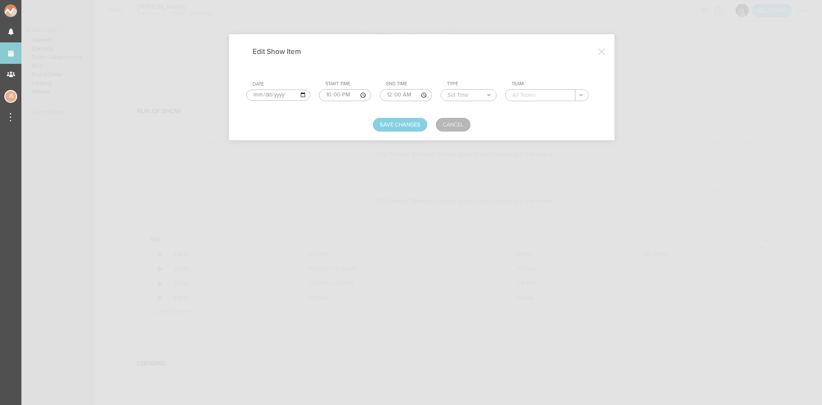
click at [536, 95] on input "text" at bounding box center [541, 94] width 70 height 11
click at [397, 92] on input "00:00" at bounding box center [406, 95] width 52 height 12
click at [399, 94] on input "00:23" at bounding box center [406, 95] width 52 height 12
type input "00:30"
click at [534, 93] on input "text" at bounding box center [541, 94] width 70 height 11
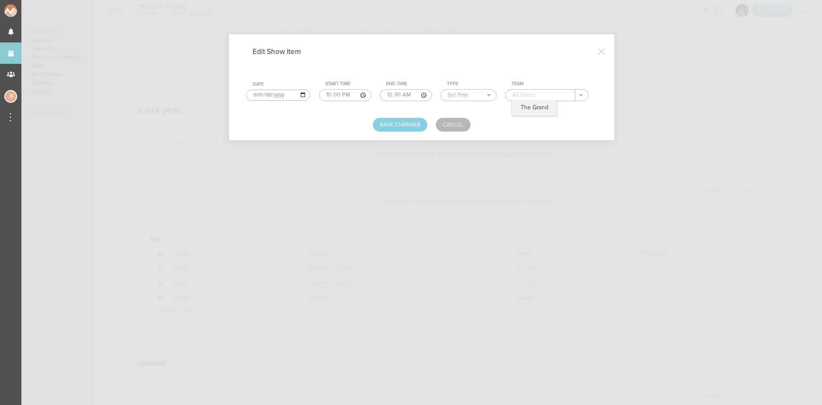
click at [533, 93] on input "text" at bounding box center [541, 94] width 70 height 11
type input "W"
type input "Esco"
click at [389, 128] on button "Save Changes" at bounding box center [400, 125] width 54 height 14
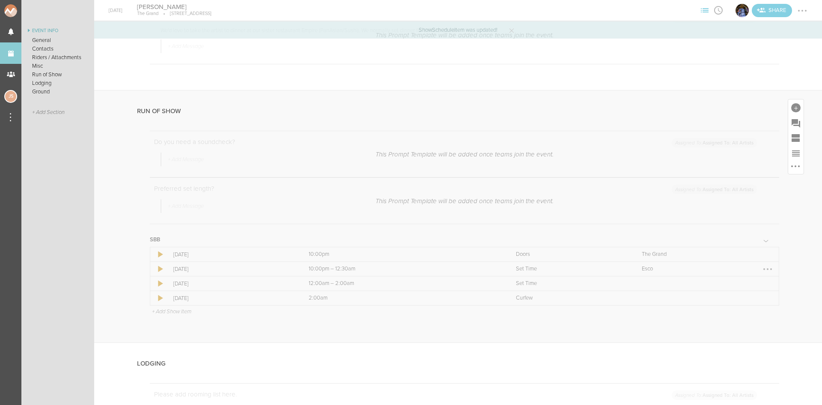
click at [762, 268] on div at bounding box center [768, 269] width 14 height 14
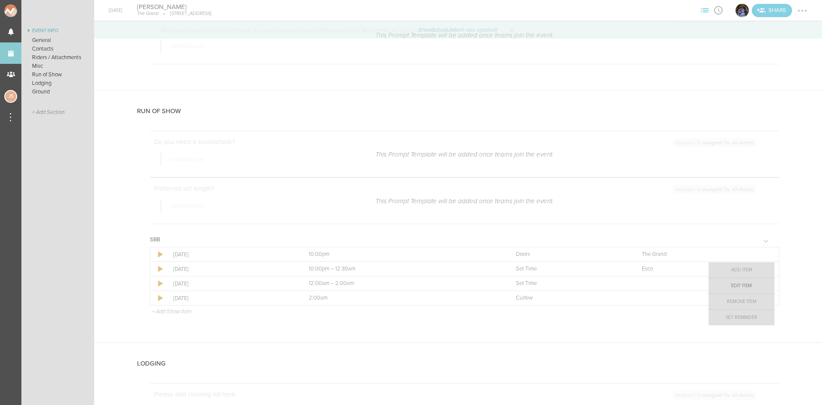
drag, startPoint x: 756, startPoint y: 282, endPoint x: 751, endPoint y: 271, distance: 11.7
click at [756, 282] on link "Edit Item" at bounding box center [742, 285] width 66 height 15
select select "Set Time"
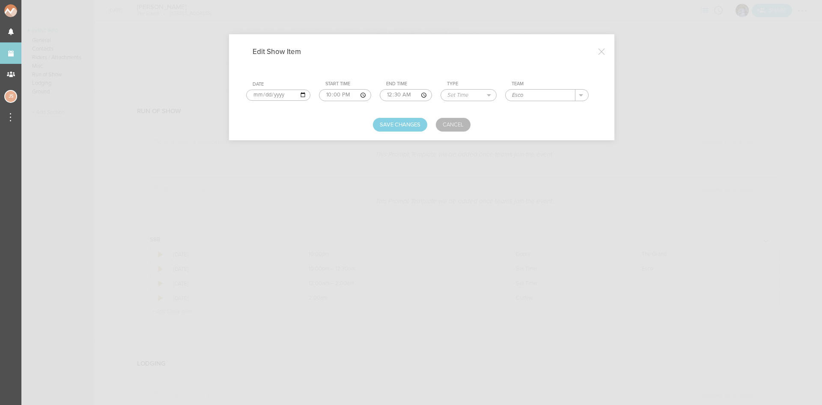
drag, startPoint x: 537, startPoint y: 94, endPoint x: 479, endPoint y: 99, distance: 58.9
click at [479, 99] on tr "Date 2025-08-31 Start Time 22:00 End Time 00:30 Type Load In Soundcheck Line Ch…" at bounding box center [421, 90] width 351 height 27
click at [388, 95] on input "00:30" at bounding box center [406, 95] width 52 height 12
type input "23:15"
type input "Cutta"
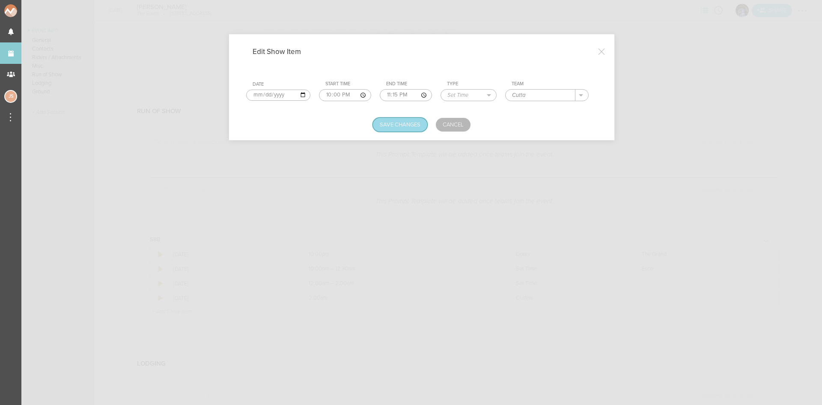
click at [395, 118] on button "Save Changes" at bounding box center [400, 125] width 54 height 14
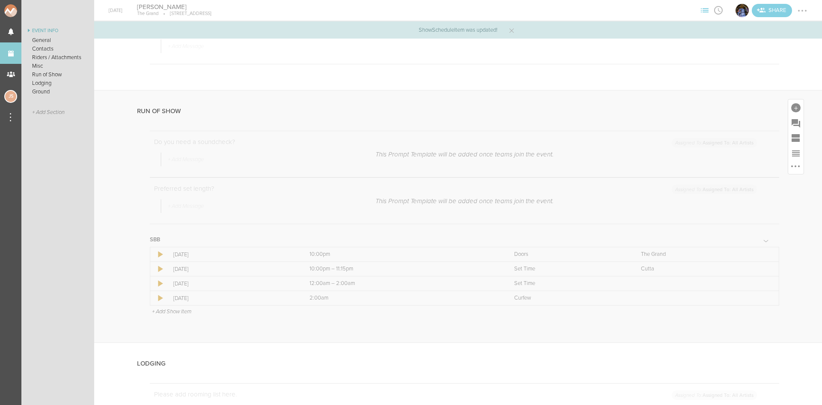
click at [183, 311] on p "+ Add Show Item" at bounding box center [171, 311] width 39 height 7
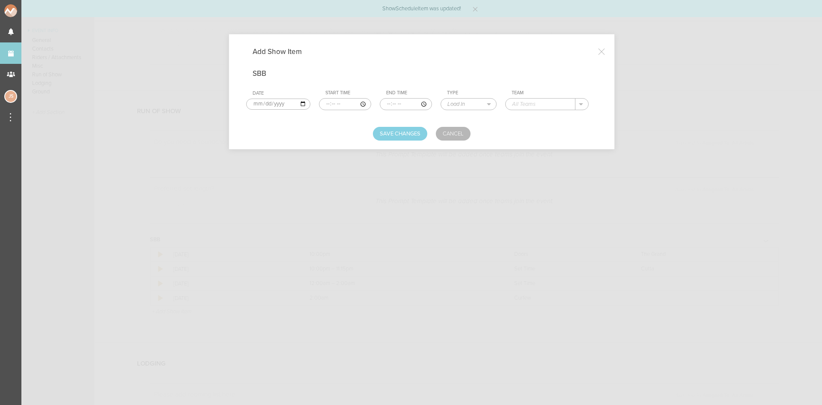
click at [327, 102] on input "time" at bounding box center [345, 104] width 52 height 12
type input "23:15"
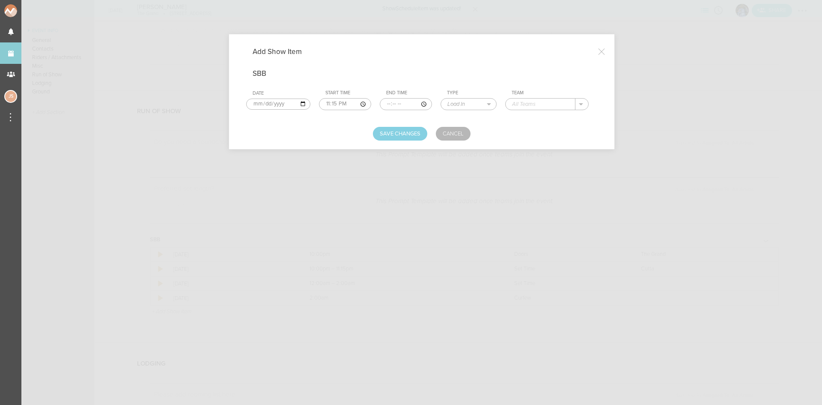
type input "00:30"
select select "Set Time"
type input "Sisko"
click at [389, 136] on button "Save Changes" at bounding box center [400, 134] width 54 height 14
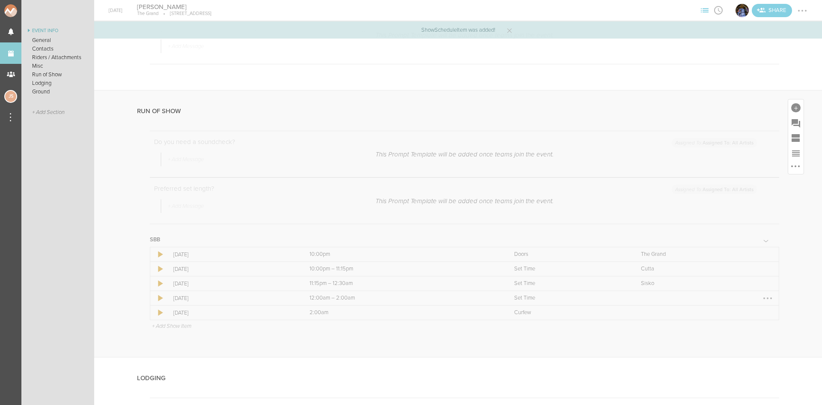
click at [761, 301] on div at bounding box center [768, 298] width 14 height 14
click at [757, 313] on link "Edit Item" at bounding box center [742, 314] width 66 height 15
select select "Set Time"
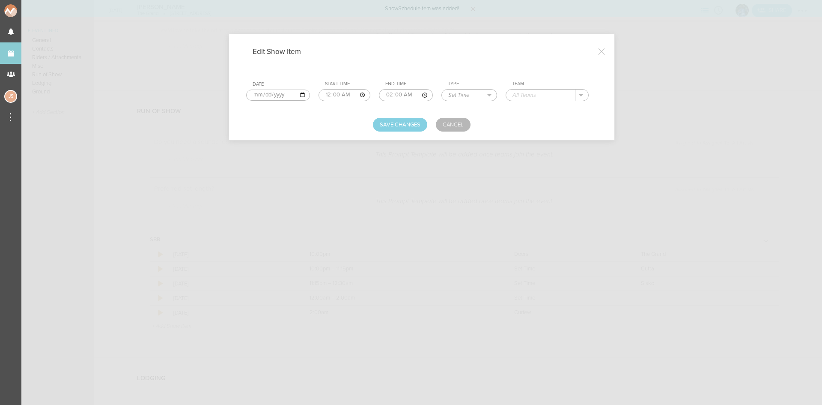
click at [335, 95] on input "00:00" at bounding box center [345, 95] width 52 height 12
type input "00:30"
click at [523, 97] on input "text" at bounding box center [540, 94] width 69 height 11
type input "[PERSON_NAME]"
click at [420, 125] on button "Save Changes" at bounding box center [400, 125] width 54 height 14
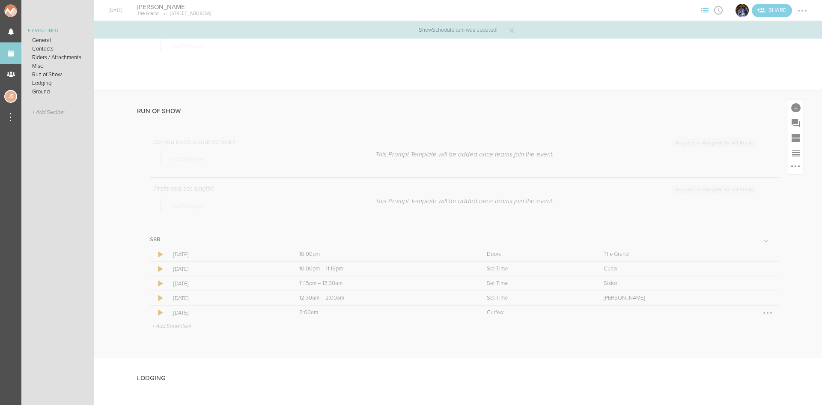
click at [761, 316] on div at bounding box center [768, 313] width 14 height 14
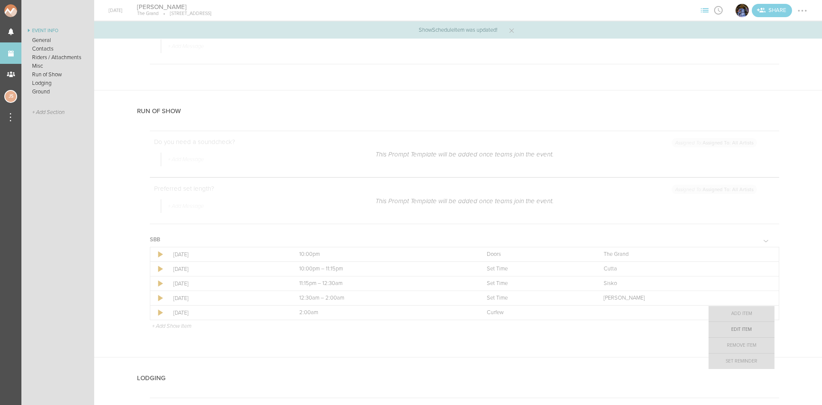
drag, startPoint x: 750, startPoint y: 329, endPoint x: 706, endPoint y: 286, distance: 61.5
click at [750, 329] on link "Edit Item" at bounding box center [742, 329] width 66 height 15
select select "Curfew"
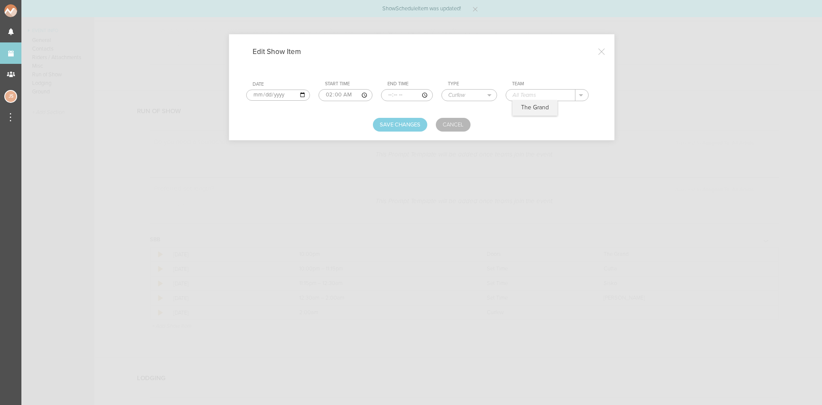
click at [509, 93] on input "text" at bounding box center [540, 94] width 69 height 11
click at [513, 104] on div "The Grand" at bounding box center [534, 108] width 45 height 15
type input "The Grand"
click at [416, 126] on button "Save Changes" at bounding box center [400, 125] width 54 height 14
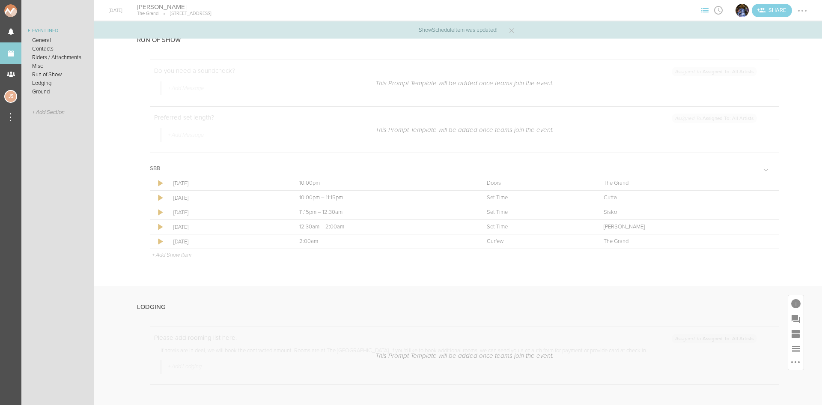
scroll to position [1070, 0]
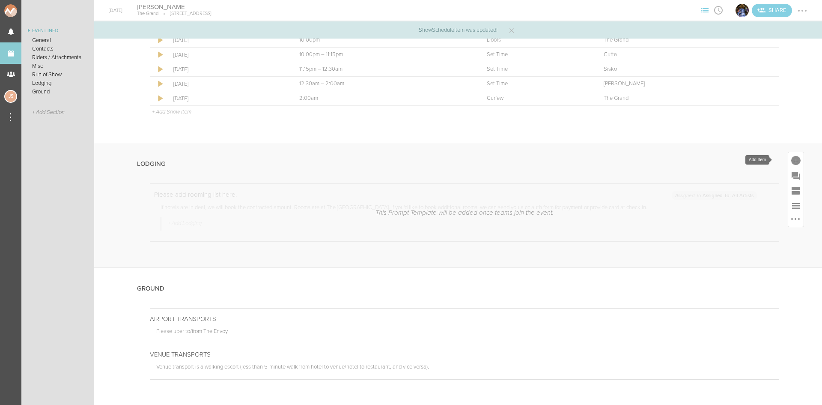
click at [791, 158] on div at bounding box center [795, 160] width 9 height 9
click at [694, 244] on link "Lodging" at bounding box center [712, 239] width 36 height 43
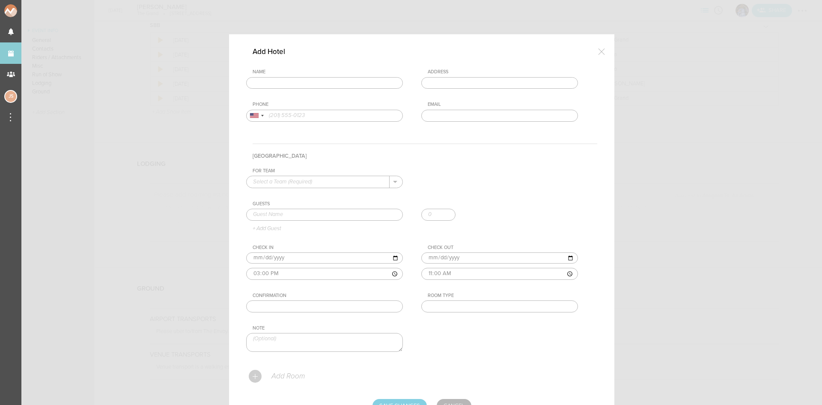
click at [320, 80] on input "text" at bounding box center [324, 83] width 157 height 12
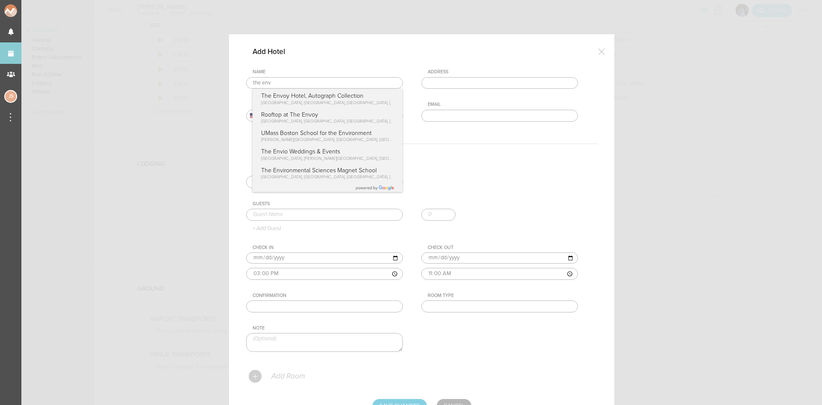
click at [324, 95] on div "Name the env The Envoy Hotel, Autograph Collection Sleeper Street, Boston, MA, …" at bounding box center [421, 102] width 351 height 66
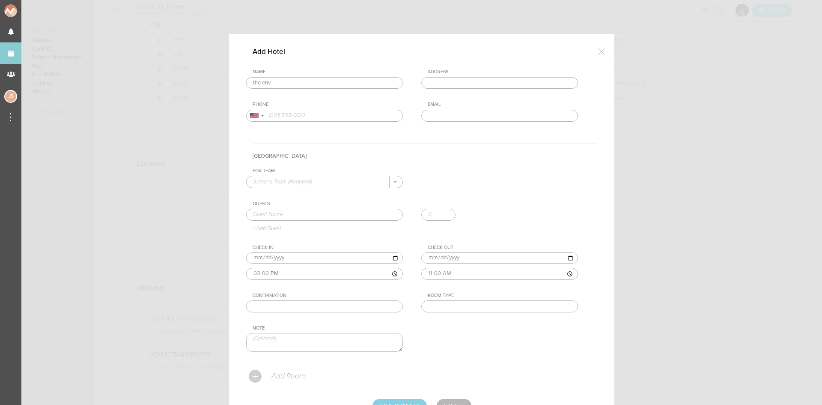
type input "The Envoy Hotel, Autograph Collection"
type input "70 Sleeper St, Boston, MA 02210, USA"
type input "(617) 338-3030"
click at [304, 186] on div "For Team + Add New Team The Grand . Guests + Add Guest Check In 2025-08-31 15:0…" at bounding box center [421, 267] width 351 height 198
click at [303, 182] on input "text" at bounding box center [318, 181] width 143 height 11
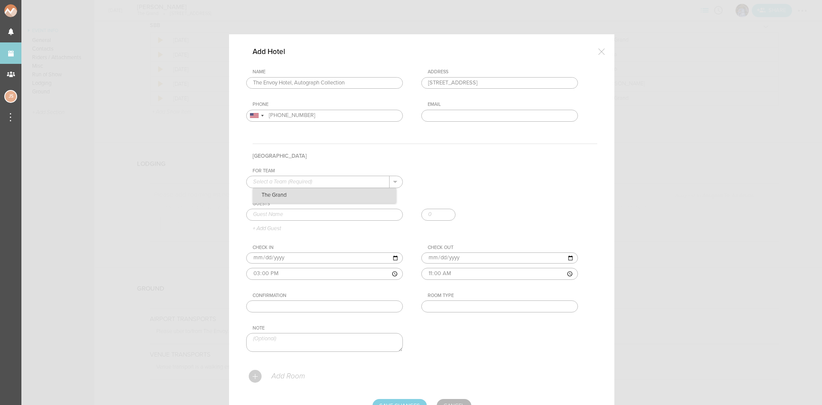
click at [305, 195] on p "The Grand" at bounding box center [324, 195] width 143 height 15
type input "The Grand"
click at [304, 215] on input "text" at bounding box center [324, 215] width 157 height 12
type input "William Moore"
click at [298, 227] on div "Guests William Moore William Moore + Add Guest" at bounding box center [421, 216] width 351 height 31
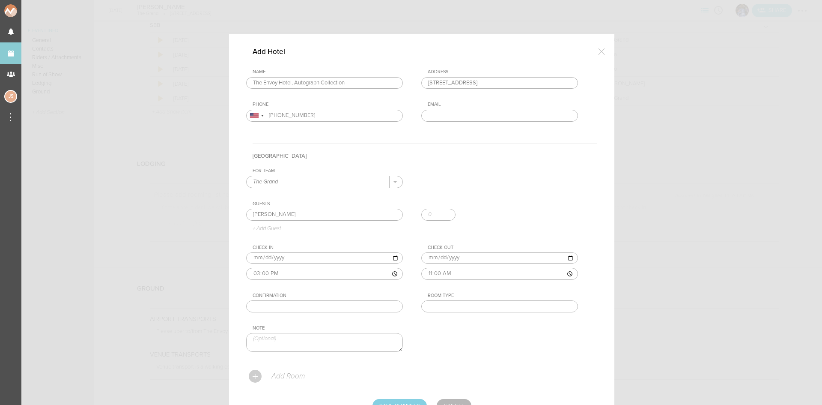
click at [461, 304] on input "text" at bounding box center [499, 306] width 157 height 12
type input "Suite"
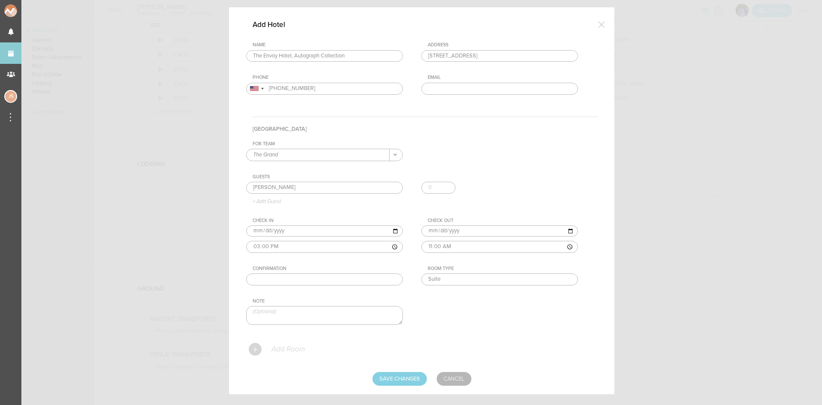
scroll to position [42, 0]
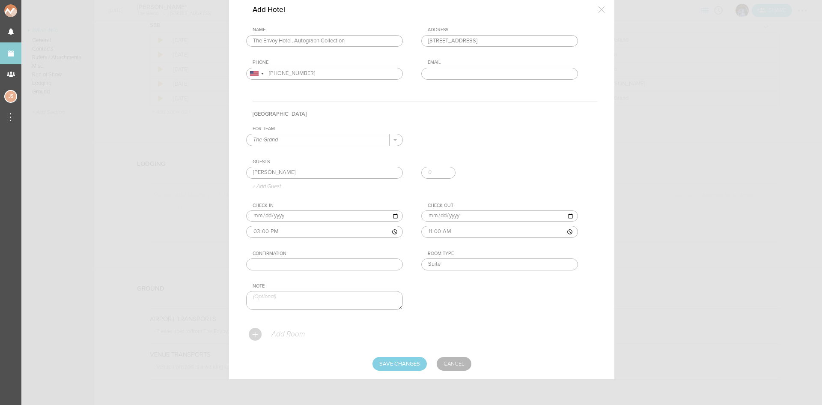
click at [291, 334] on p "Add Room" at bounding box center [288, 334] width 34 height 9
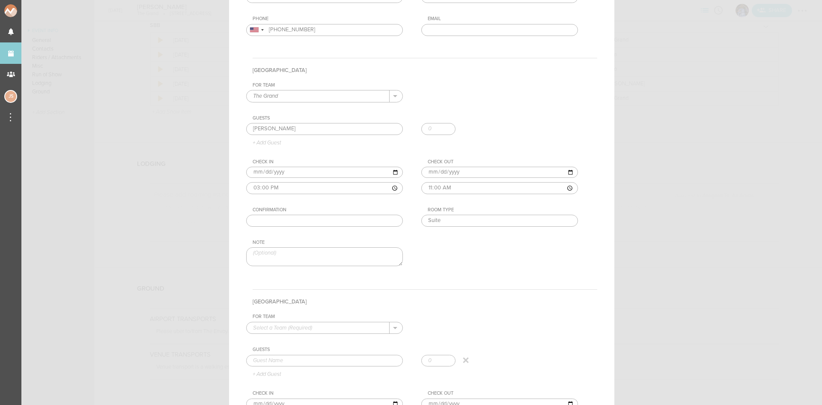
scroll to position [170, 0]
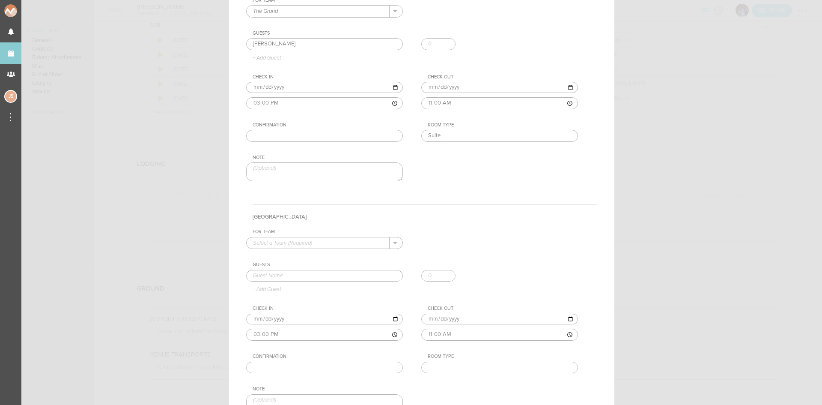
click at [281, 242] on input "text" at bounding box center [318, 242] width 143 height 11
click at [285, 256] on p "The Grand" at bounding box center [324, 256] width 143 height 15
type input "The Grand"
drag, startPoint x: 280, startPoint y: 283, endPoint x: 277, endPoint y: 277, distance: 6.3
click at [279, 282] on div at bounding box center [421, 278] width 351 height 16
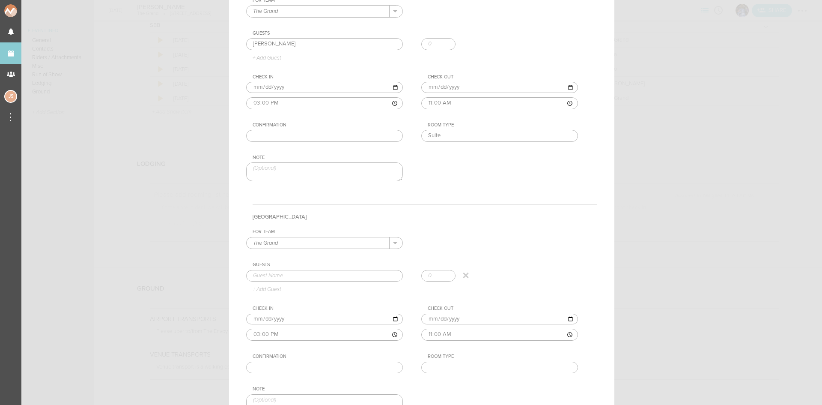
click at [277, 277] on input "text" at bounding box center [324, 276] width 157 height 12
type input "William Moore"
click at [281, 287] on div "Guests William Moore William Moore + Add Guest" at bounding box center [421, 277] width 351 height 31
click at [479, 364] on input "text" at bounding box center [499, 367] width 157 height 12
type input "King"
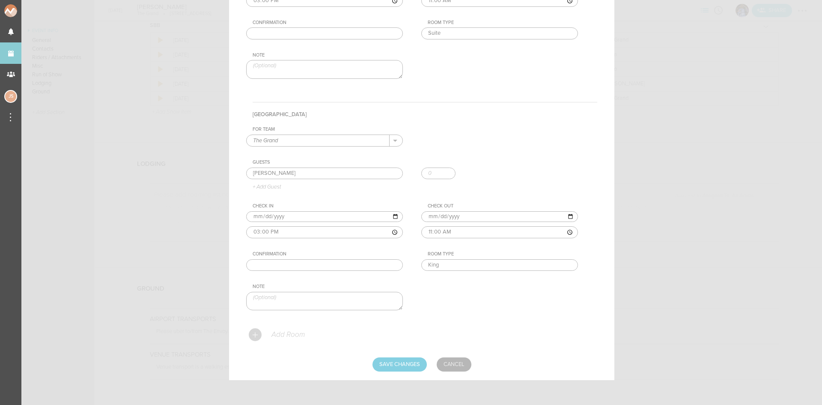
scroll to position [274, 0]
click at [290, 331] on p "Add Room" at bounding box center [288, 333] width 34 height 9
click at [283, 334] on p "Add Room" at bounding box center [288, 333] width 34 height 9
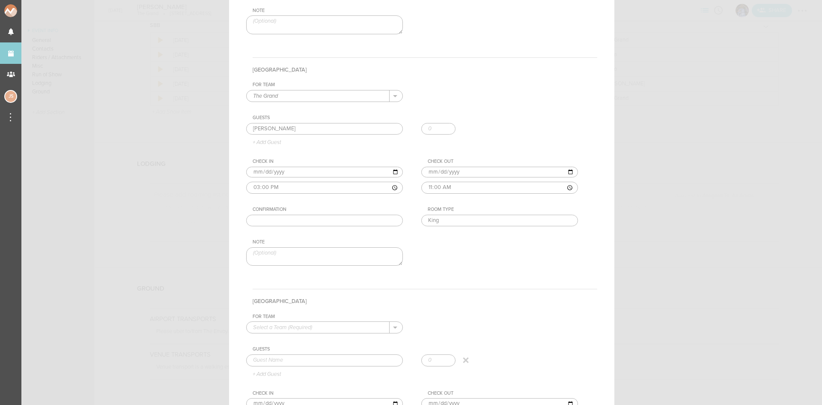
scroll to position [359, 0]
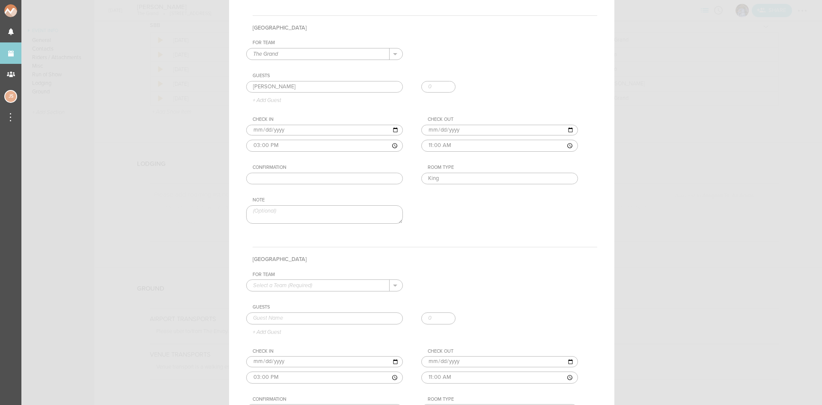
click at [289, 286] on input "text" at bounding box center [318, 285] width 143 height 11
click at [289, 301] on p "The Grand" at bounding box center [324, 299] width 143 height 15
type input "The Grand"
click at [280, 321] on input "text" at bounding box center [324, 318] width 157 height 12
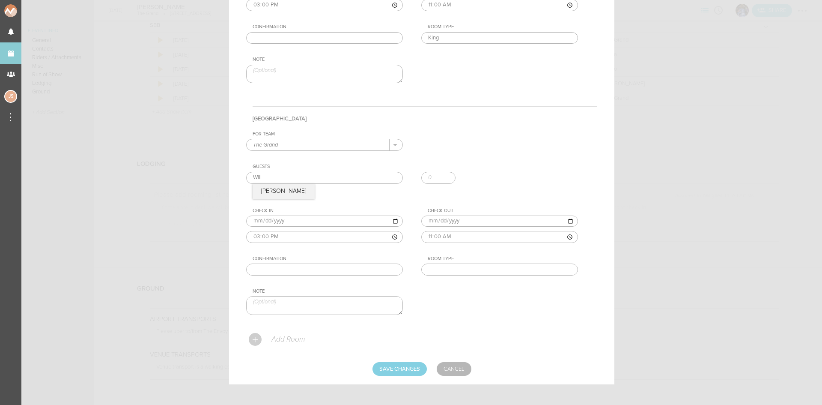
scroll to position [505, 0]
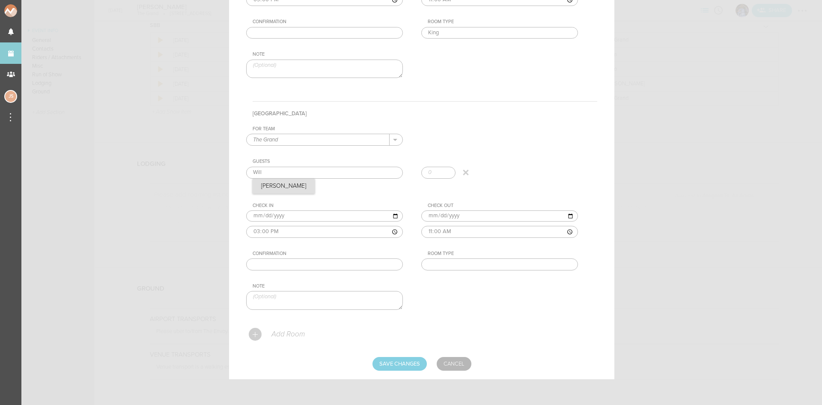
type input "William Moore"
click at [290, 191] on div "For Team The Grand + Add New Team The Grand . The Grand Guests William Moore Wi…" at bounding box center [421, 225] width 351 height 198
click at [465, 268] on input "text" at bounding box center [499, 264] width 157 height 12
type input "King"
click at [414, 365] on input "Save Changes" at bounding box center [399, 364] width 54 height 14
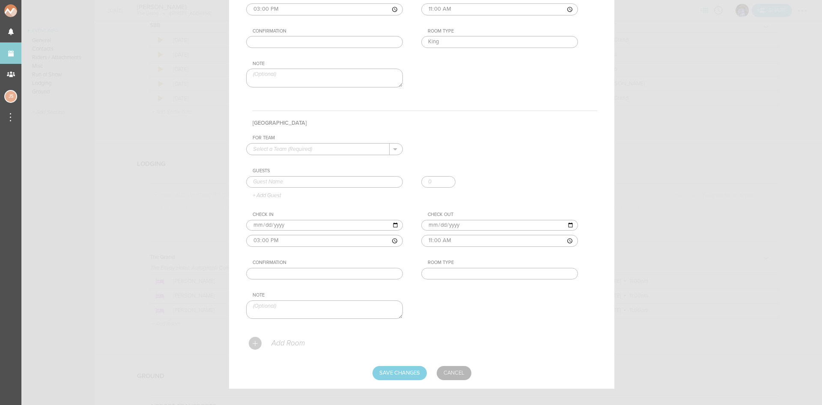
scroll to position [728, 0]
click at [574, 119] on h4 "Hotel Room" at bounding box center [425, 122] width 345 height 24
click at [414, 372] on input "Save Changes" at bounding box center [399, 372] width 54 height 14
type input "Saving..."
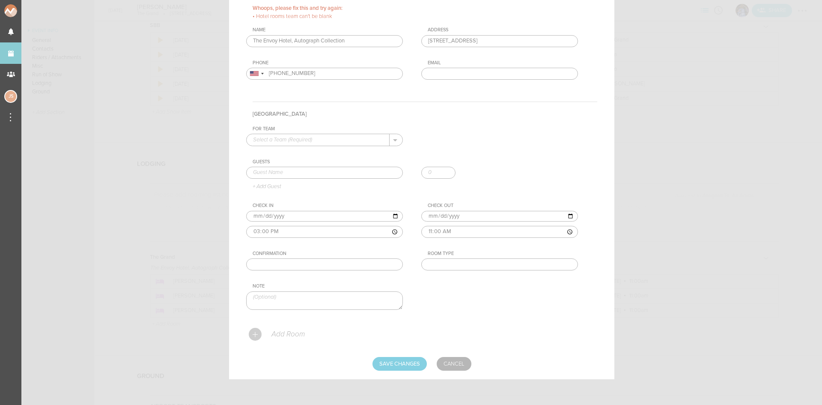
scroll to position [64, 0]
click at [462, 361] on link "Cancel" at bounding box center [454, 364] width 35 height 14
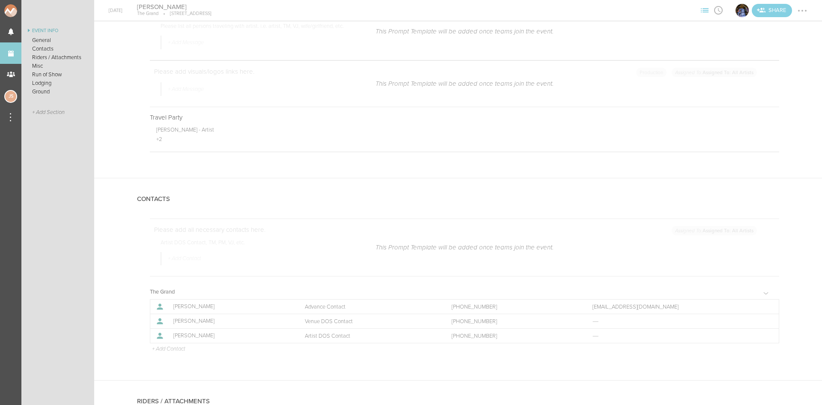
scroll to position [0, 0]
